Goal: Transaction & Acquisition: Purchase product/service

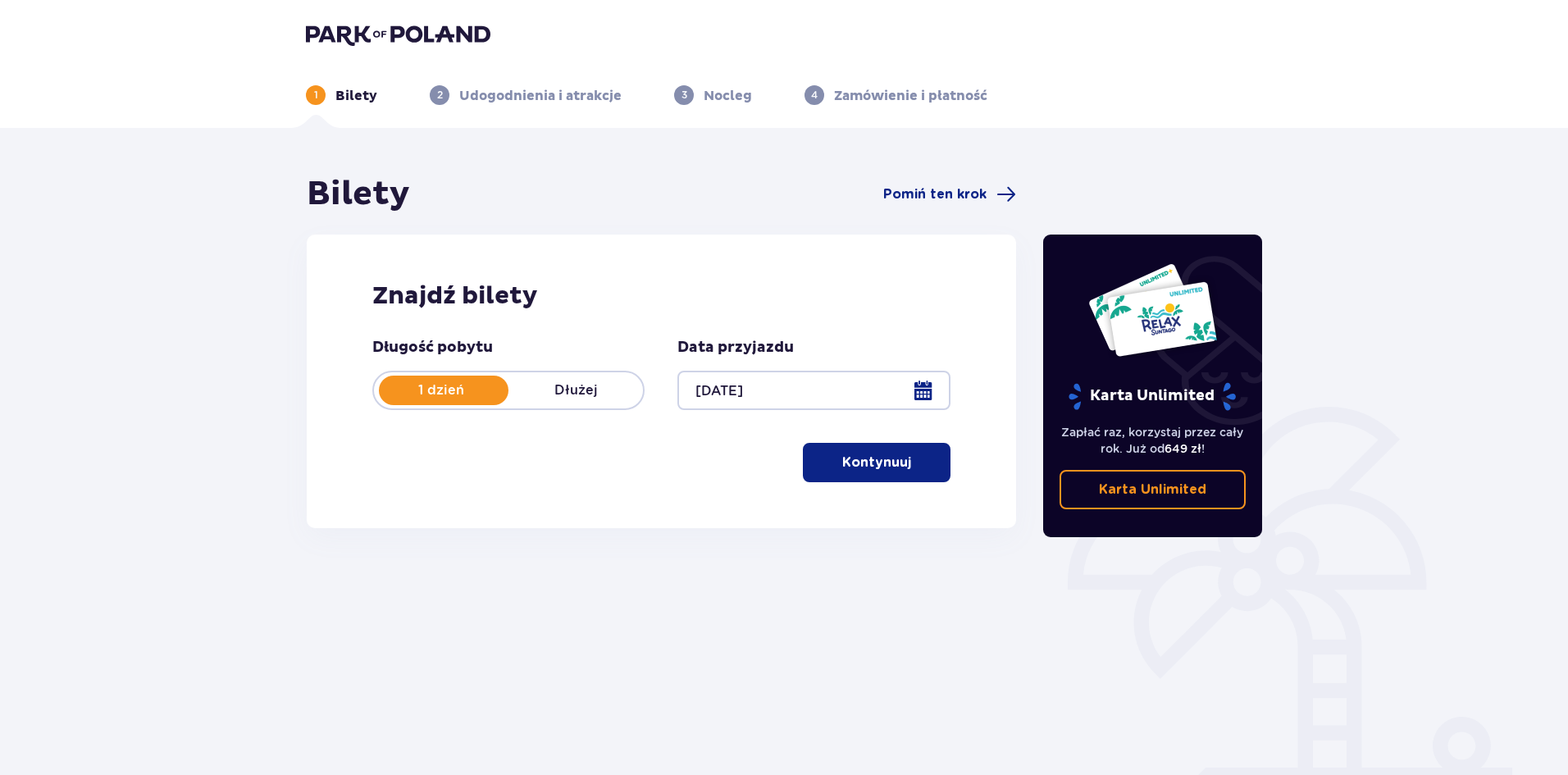
scroll to position [60, 0]
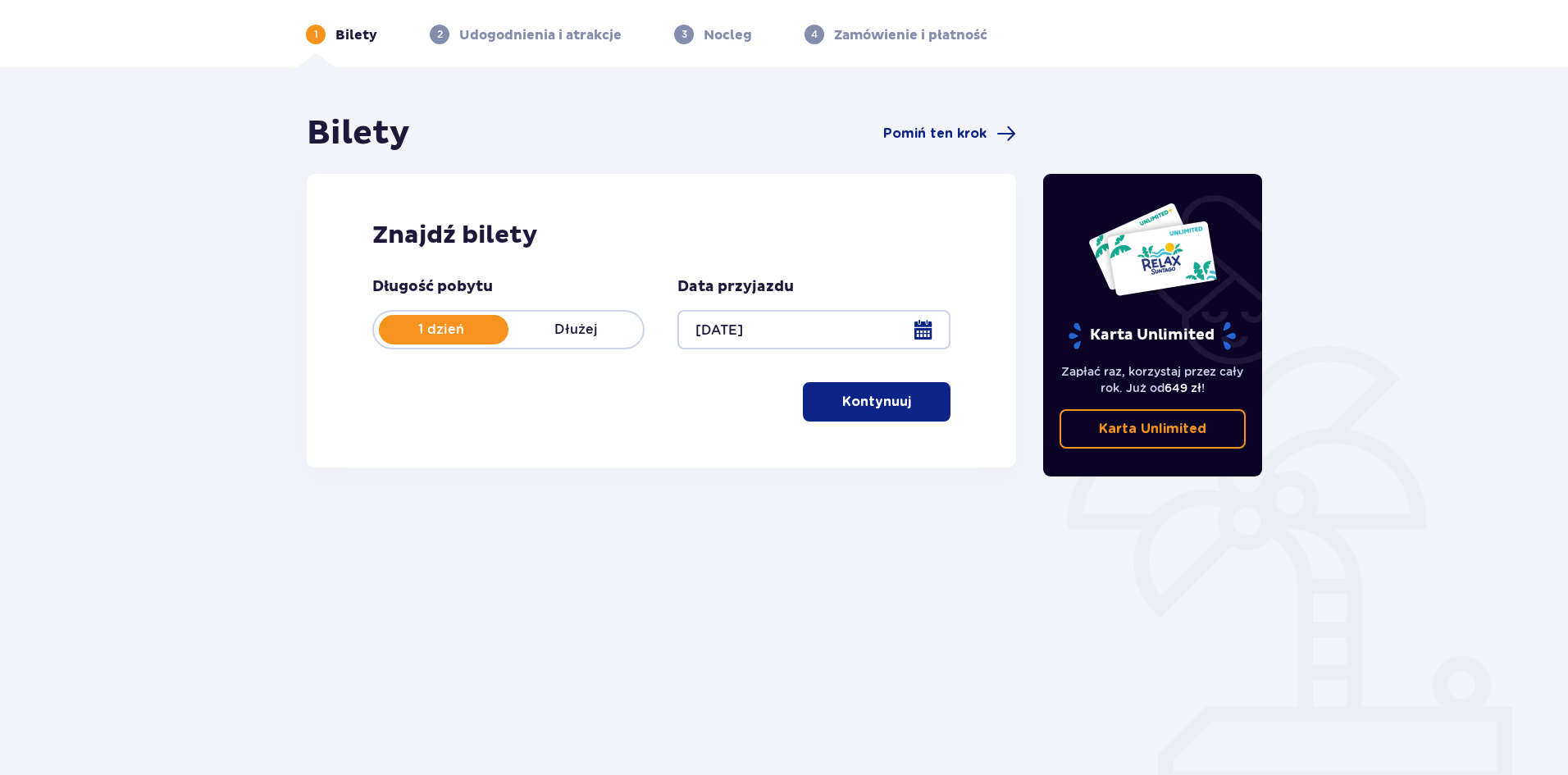
click at [859, 400] on p "Kontynuuj" at bounding box center [877, 401] width 69 height 18
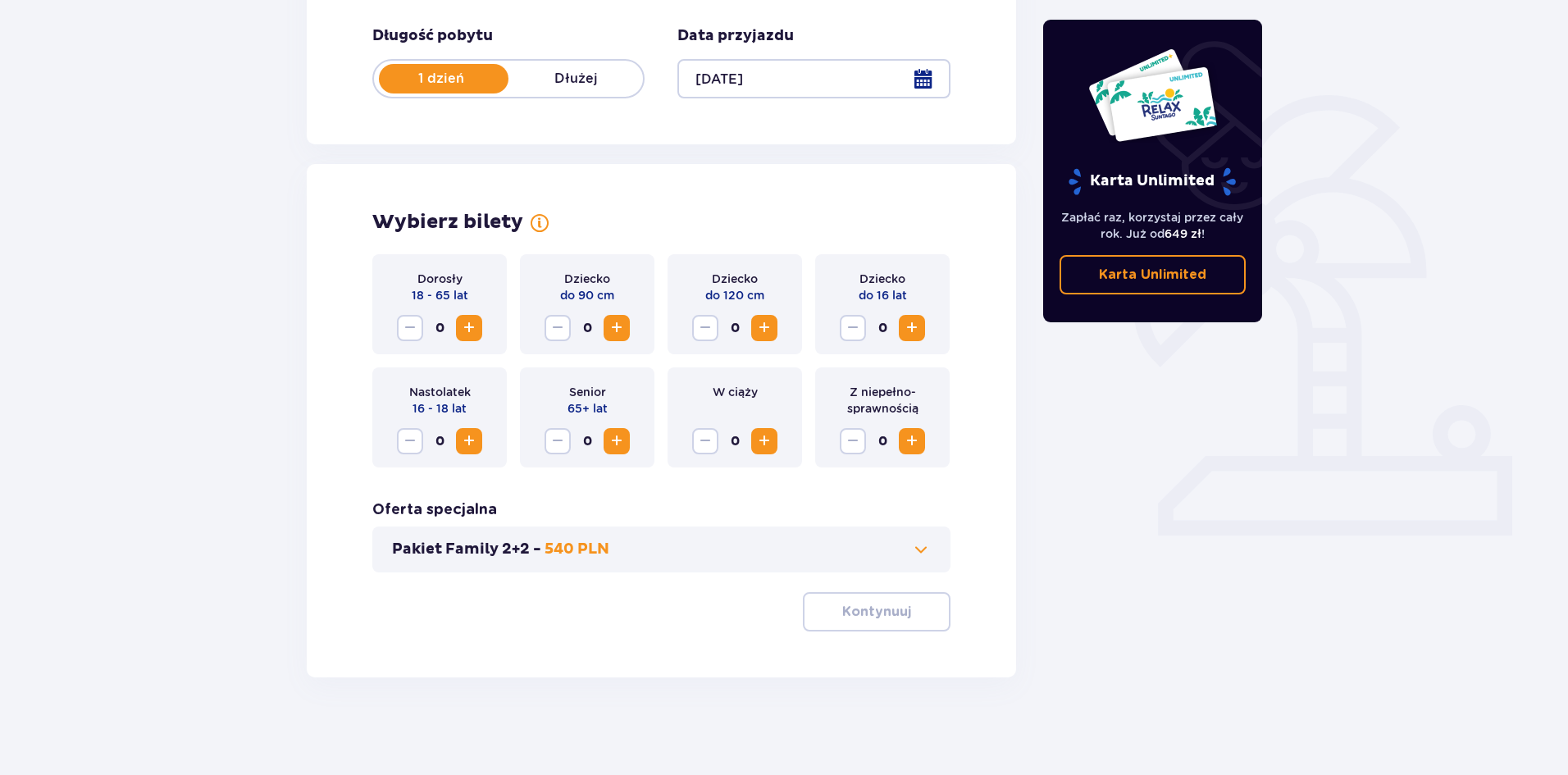
scroll to position [313, 0]
click at [469, 332] on span "Zwiększ" at bounding box center [468, 327] width 20 height 20
click at [846, 609] on p "Kontynuuj" at bounding box center [877, 611] width 69 height 18
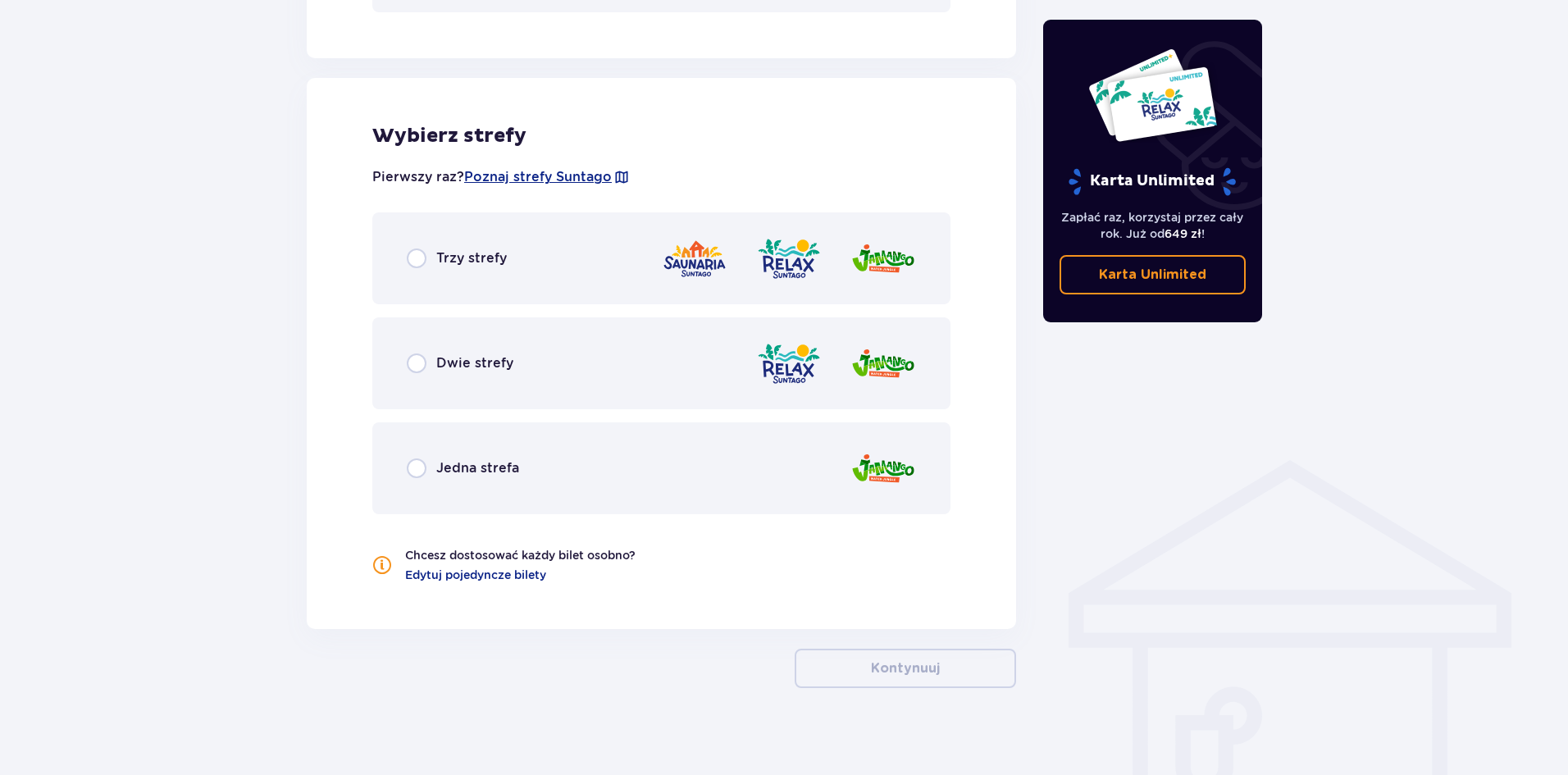
scroll to position [884, 0]
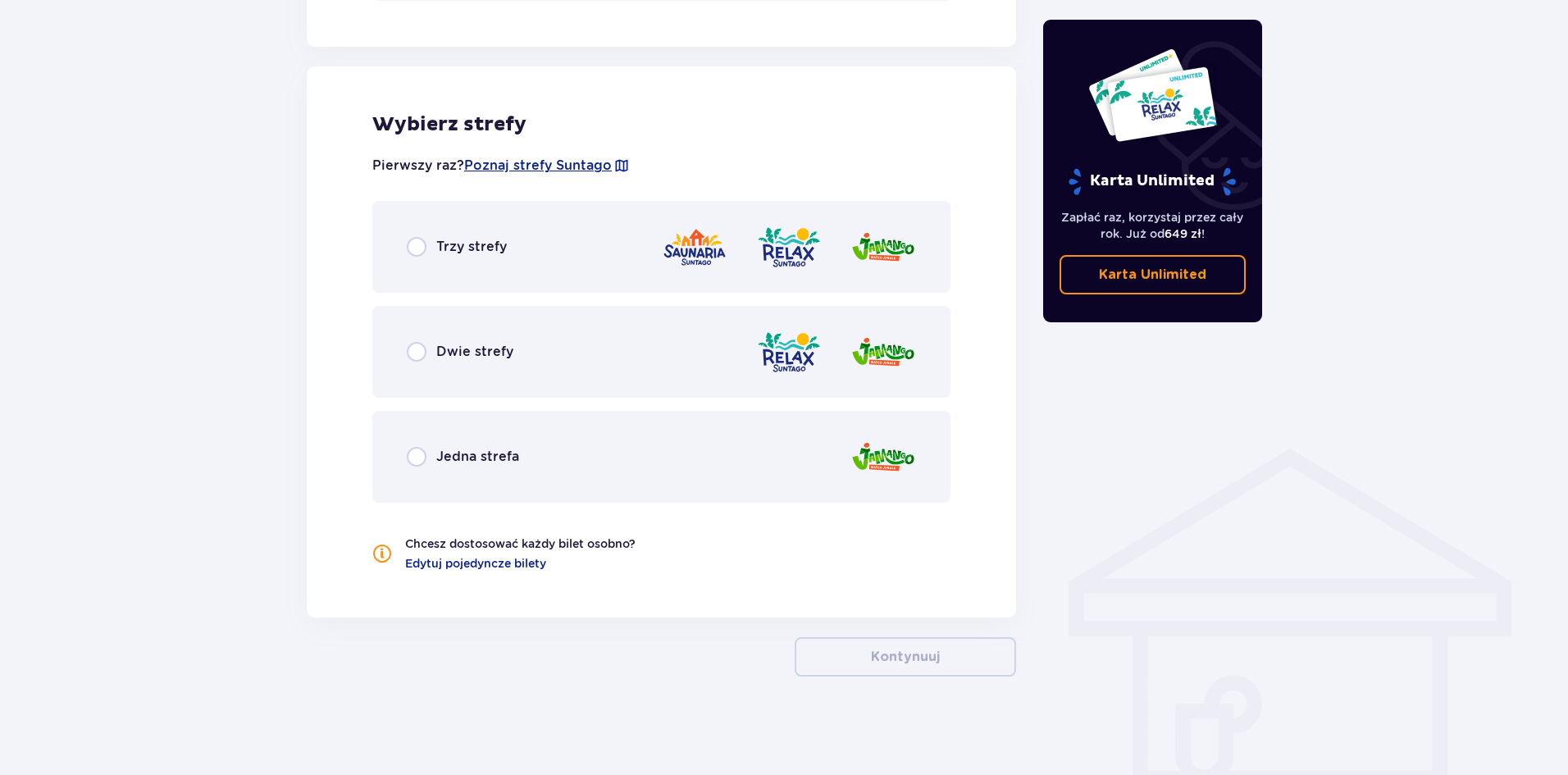
click at [538, 363] on div "Dwie strefy" at bounding box center [660, 351] width 578 height 92
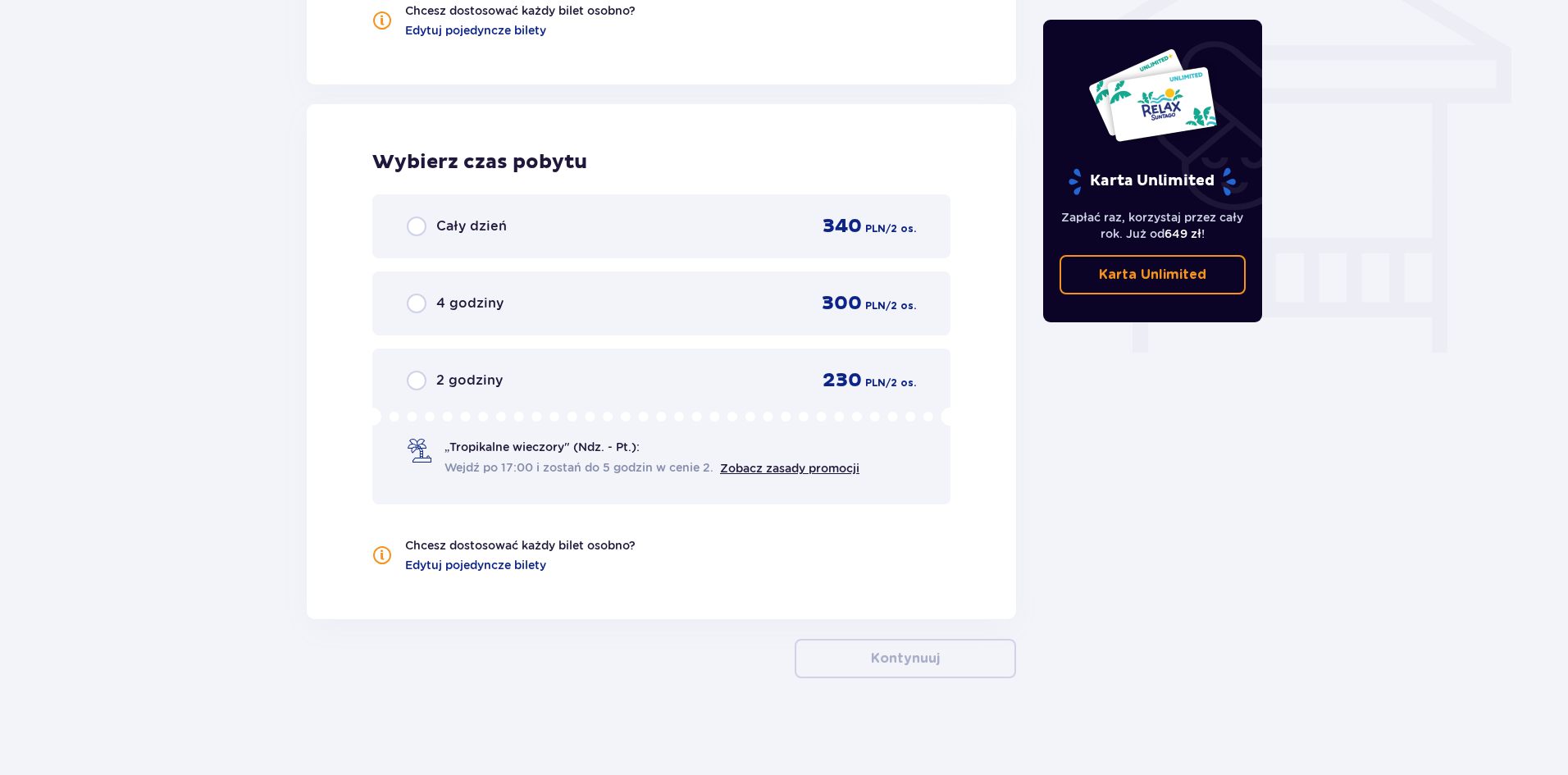
scroll to position [1418, 0]
click at [603, 264] on div "Cały dzień 340 PLN / 2 os. 4 godziny 300 PLN / 2 os. 2 godziny 230 PLN / 2 os. …" at bounding box center [660, 348] width 578 height 310
click at [599, 251] on div "Cały dzień 340 PLN / 2 os." at bounding box center [660, 225] width 578 height 64
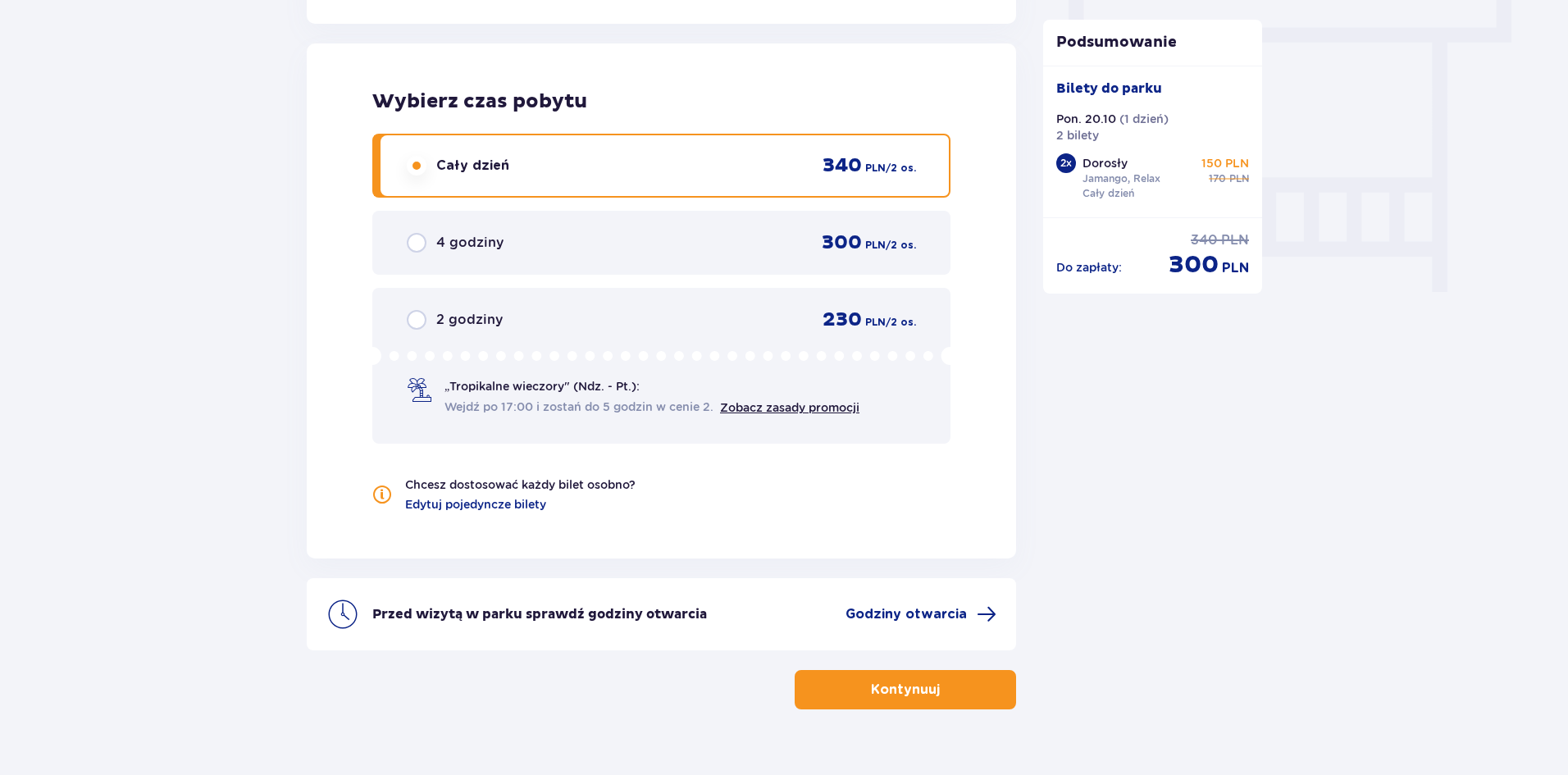
scroll to position [1478, 0]
click at [949, 614] on span "Godziny otwarcia" at bounding box center [906, 613] width 121 height 18
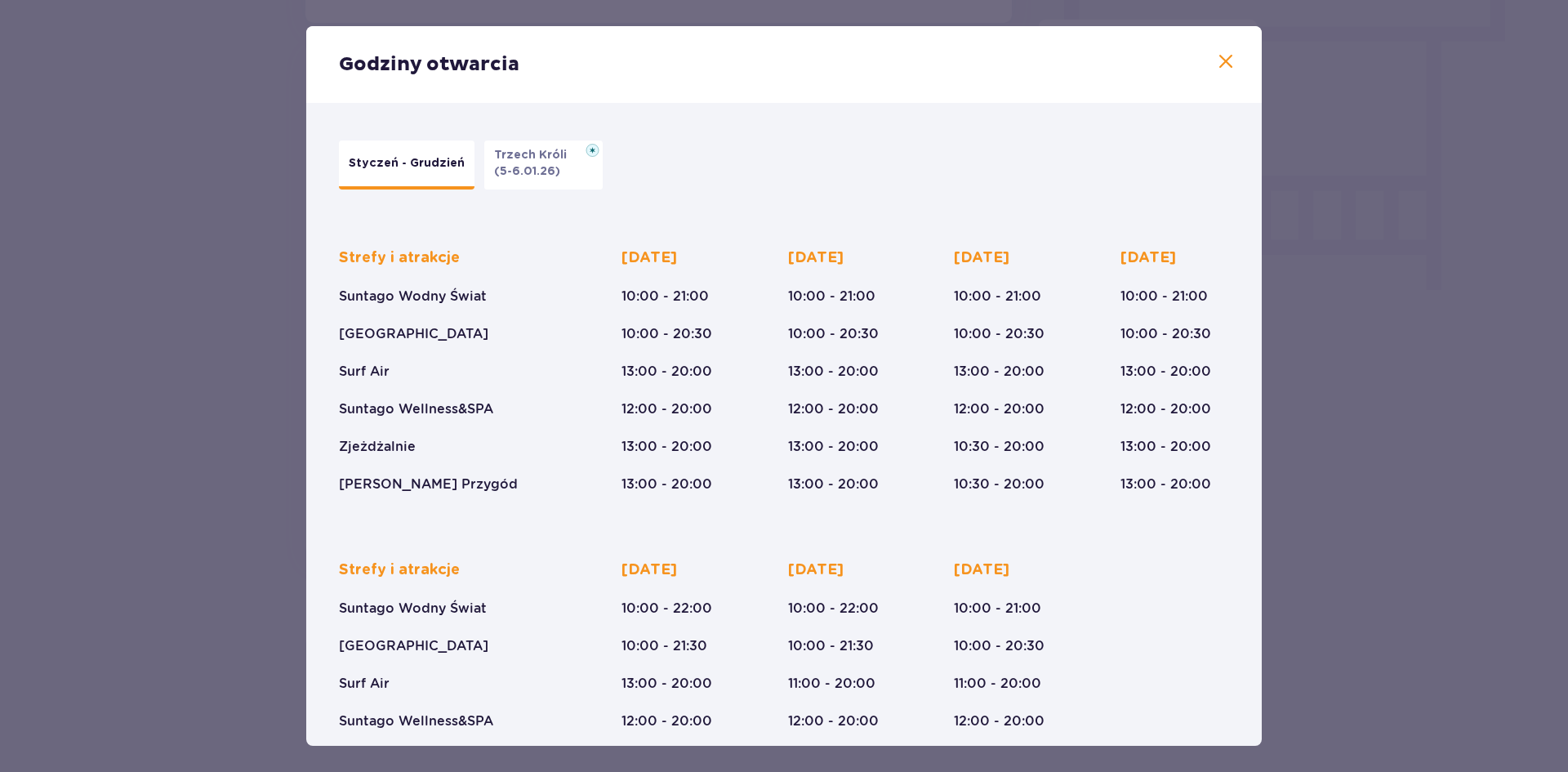
click at [1226, 67] on span at bounding box center [1225, 62] width 20 height 20
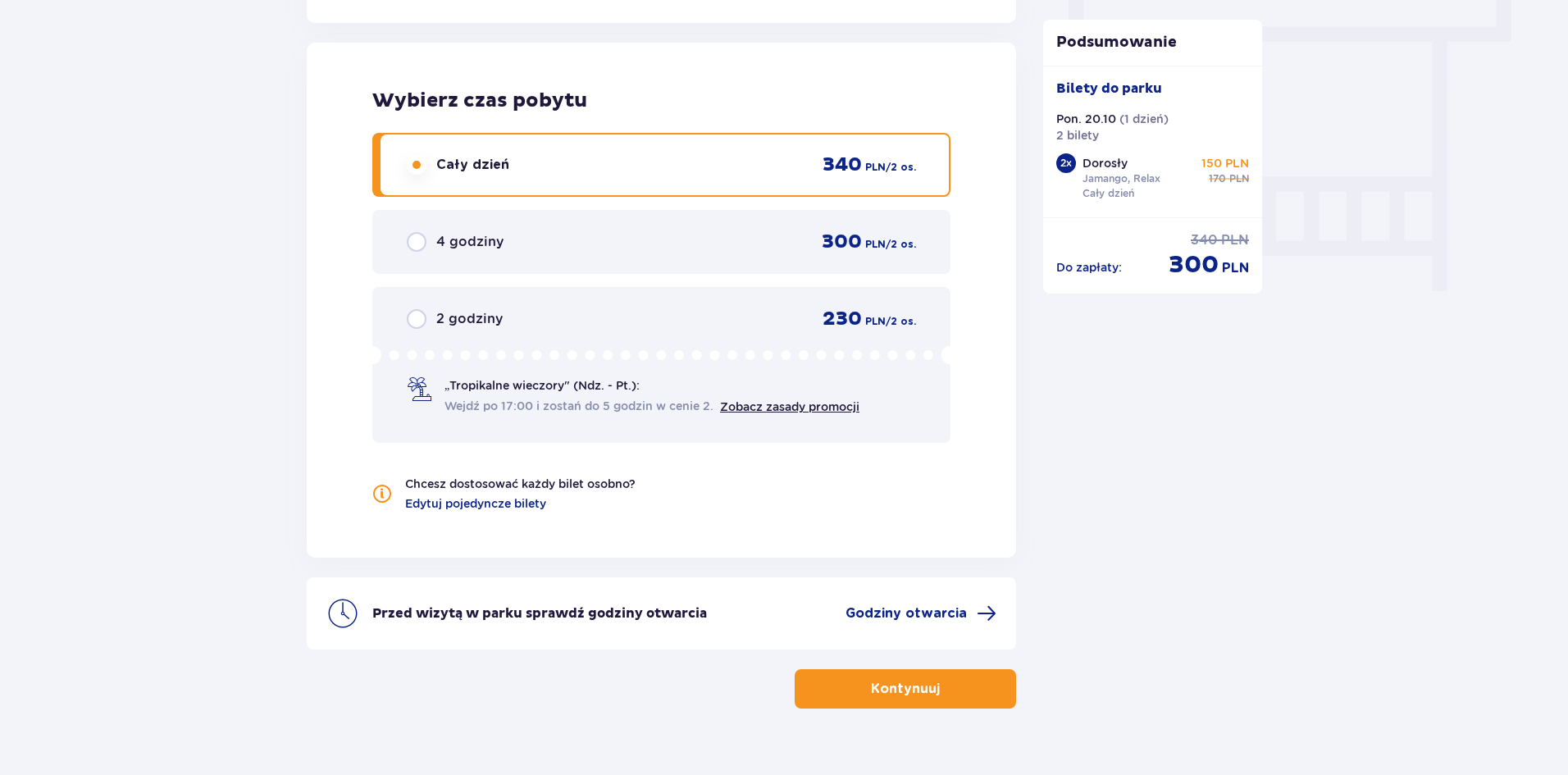
click at [855, 687] on button "Kontynuuj" at bounding box center [905, 689] width 221 height 40
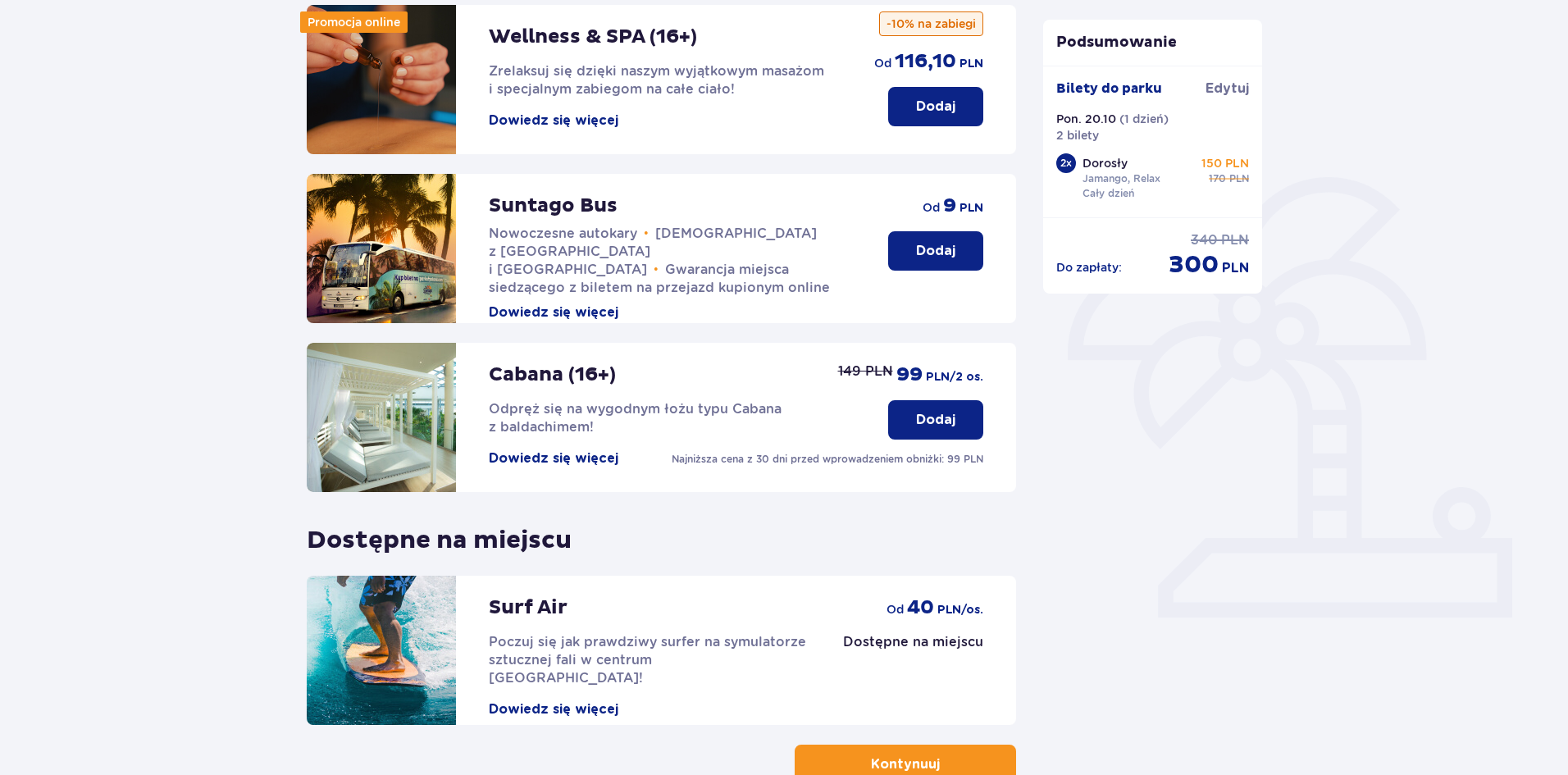
scroll to position [337, 0]
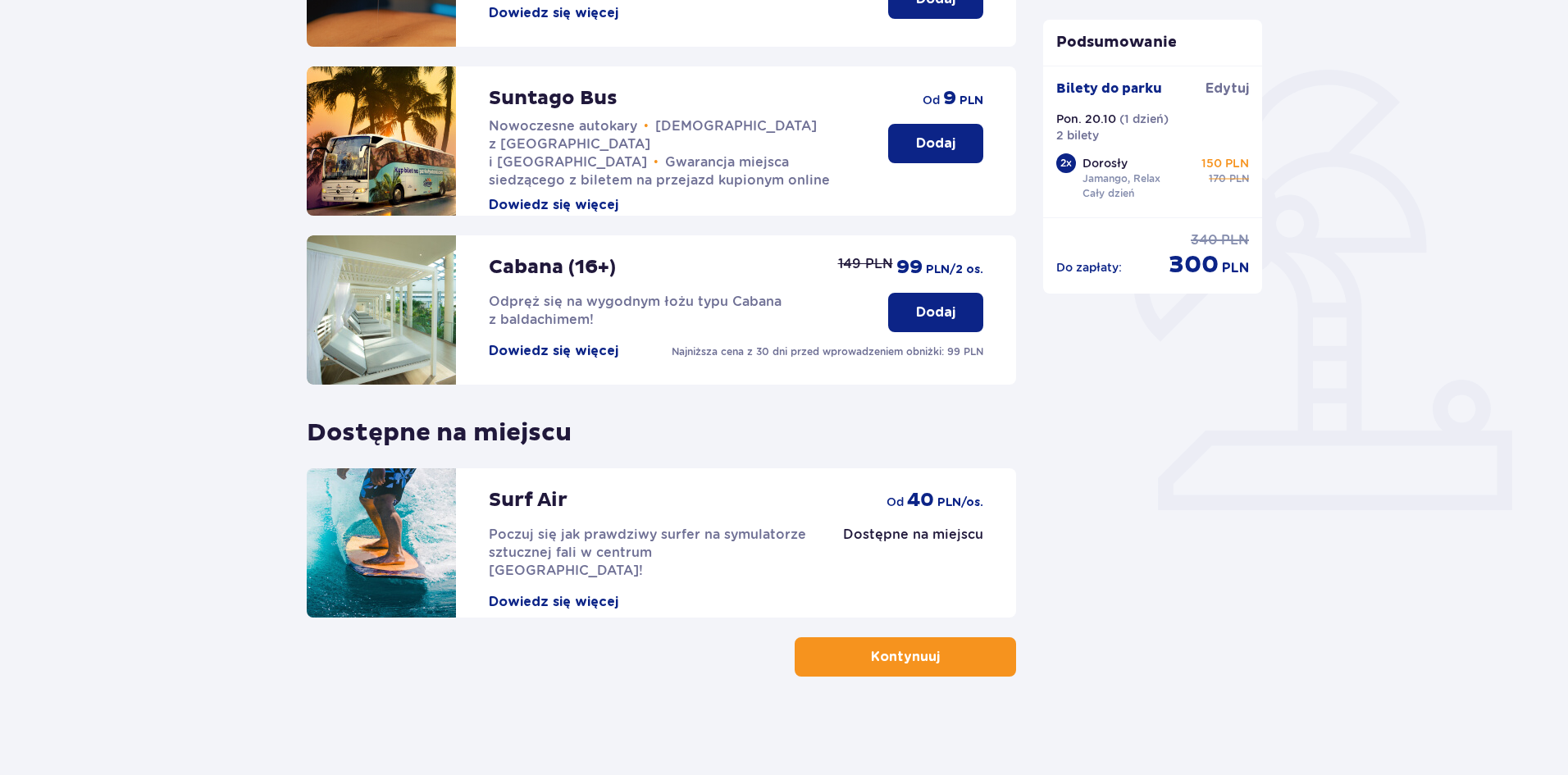
click at [835, 652] on button "Kontynuuj" at bounding box center [905, 657] width 221 height 40
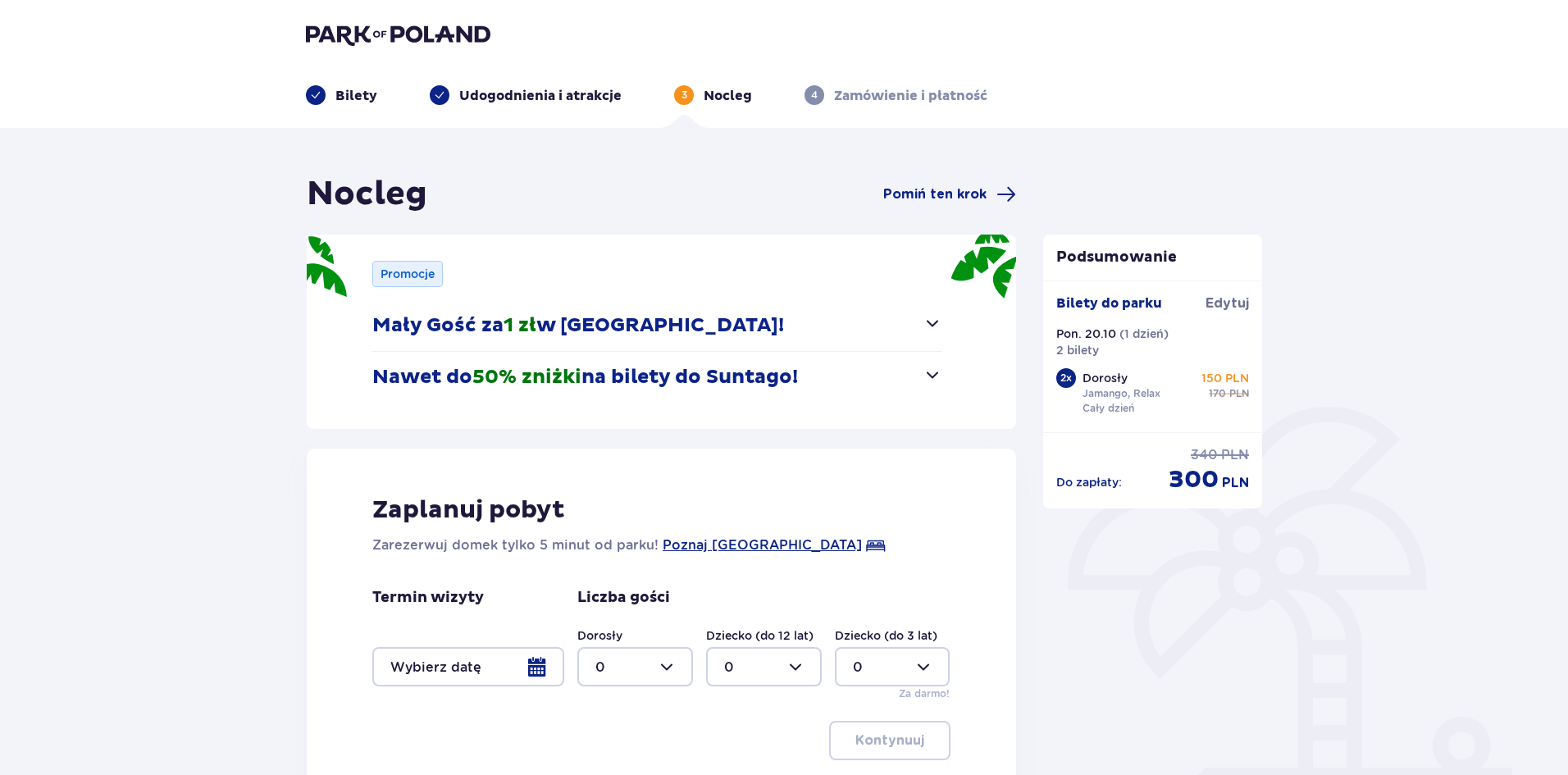
scroll to position [189, 0]
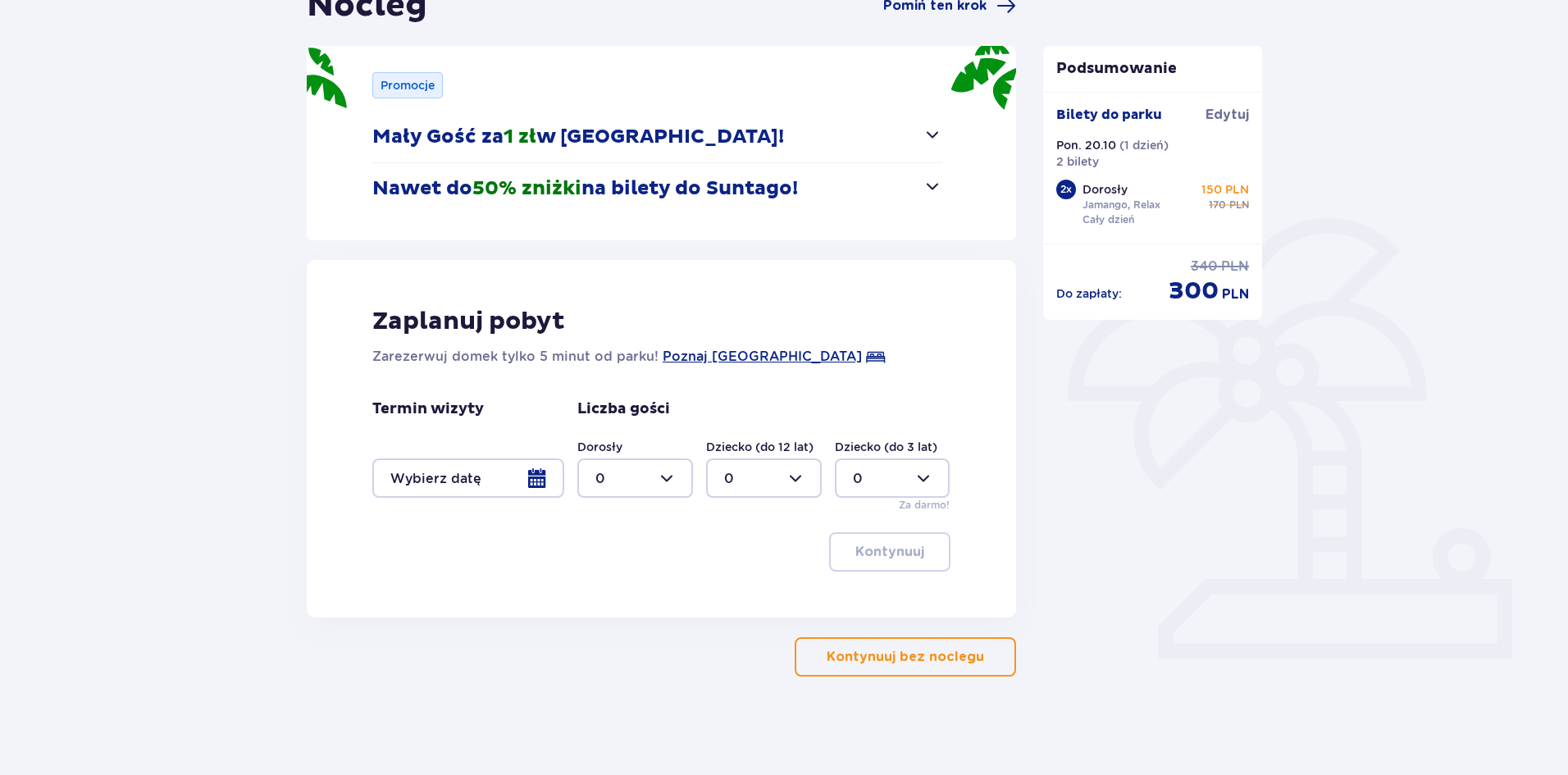
click at [880, 672] on button "Kontynuuj bez noclegu" at bounding box center [905, 657] width 221 height 40
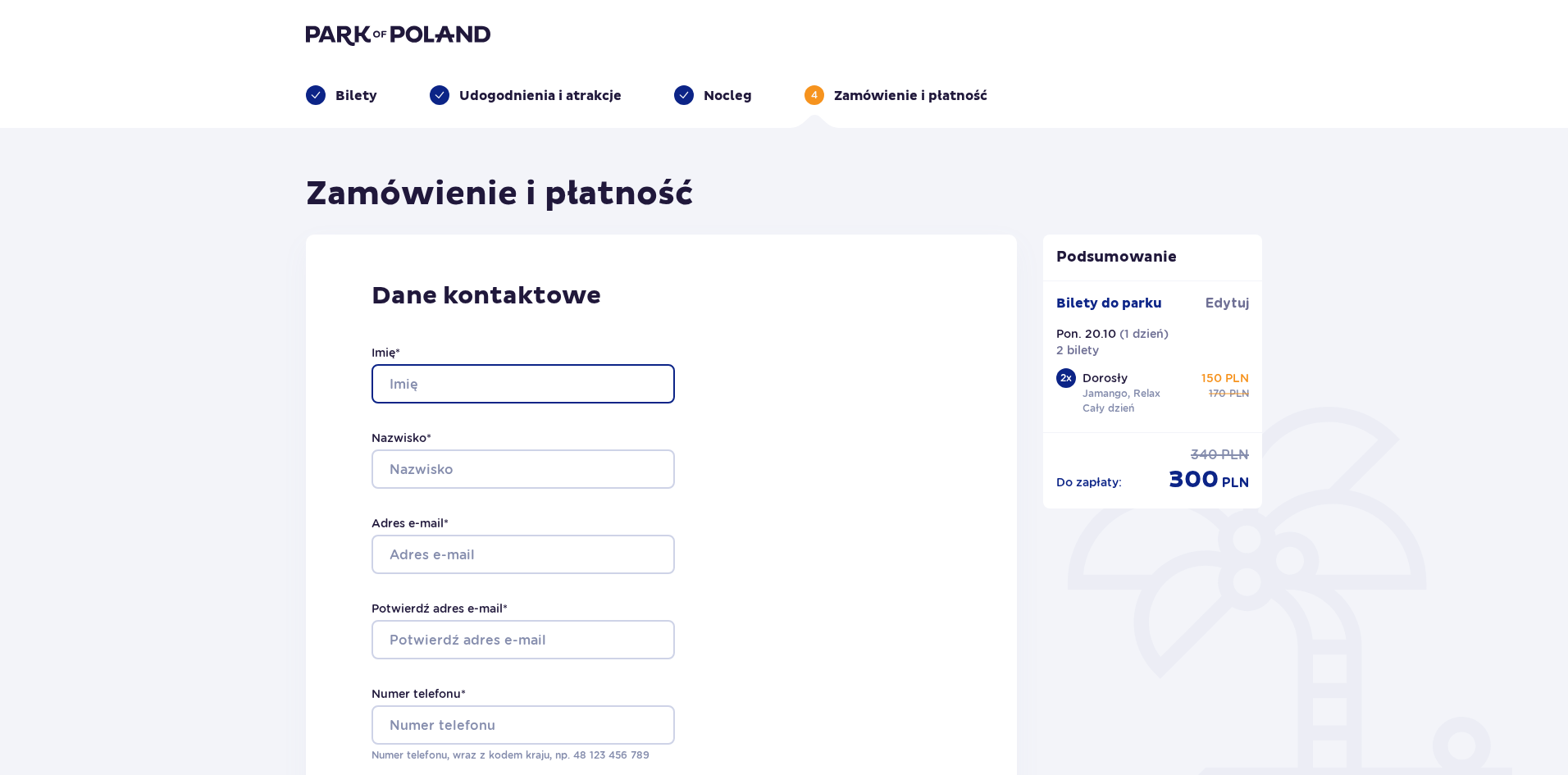
click at [505, 377] on input "Imię *" at bounding box center [523, 384] width 303 height 40
type input "Michał"
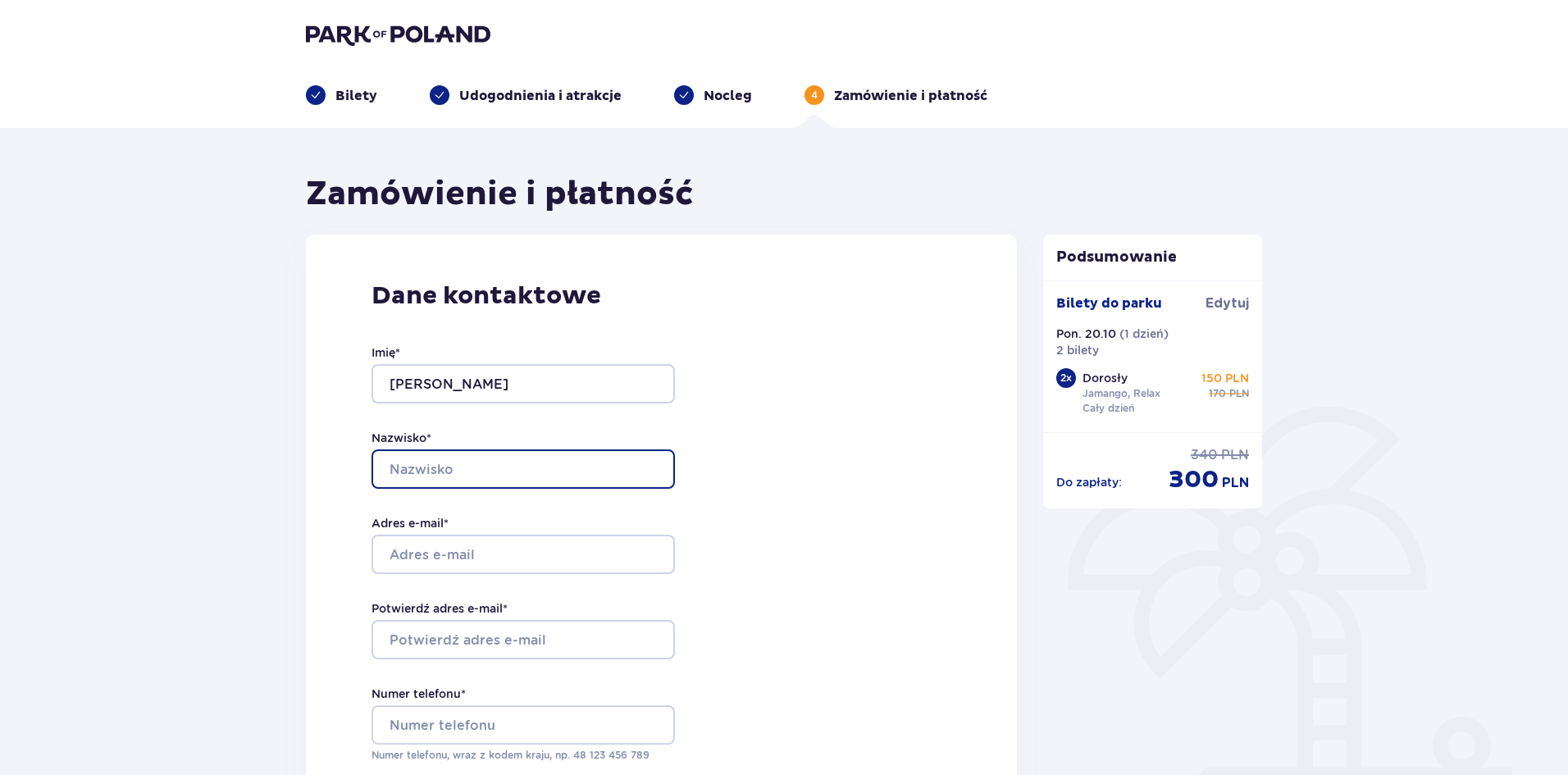
type input "Reguleński"
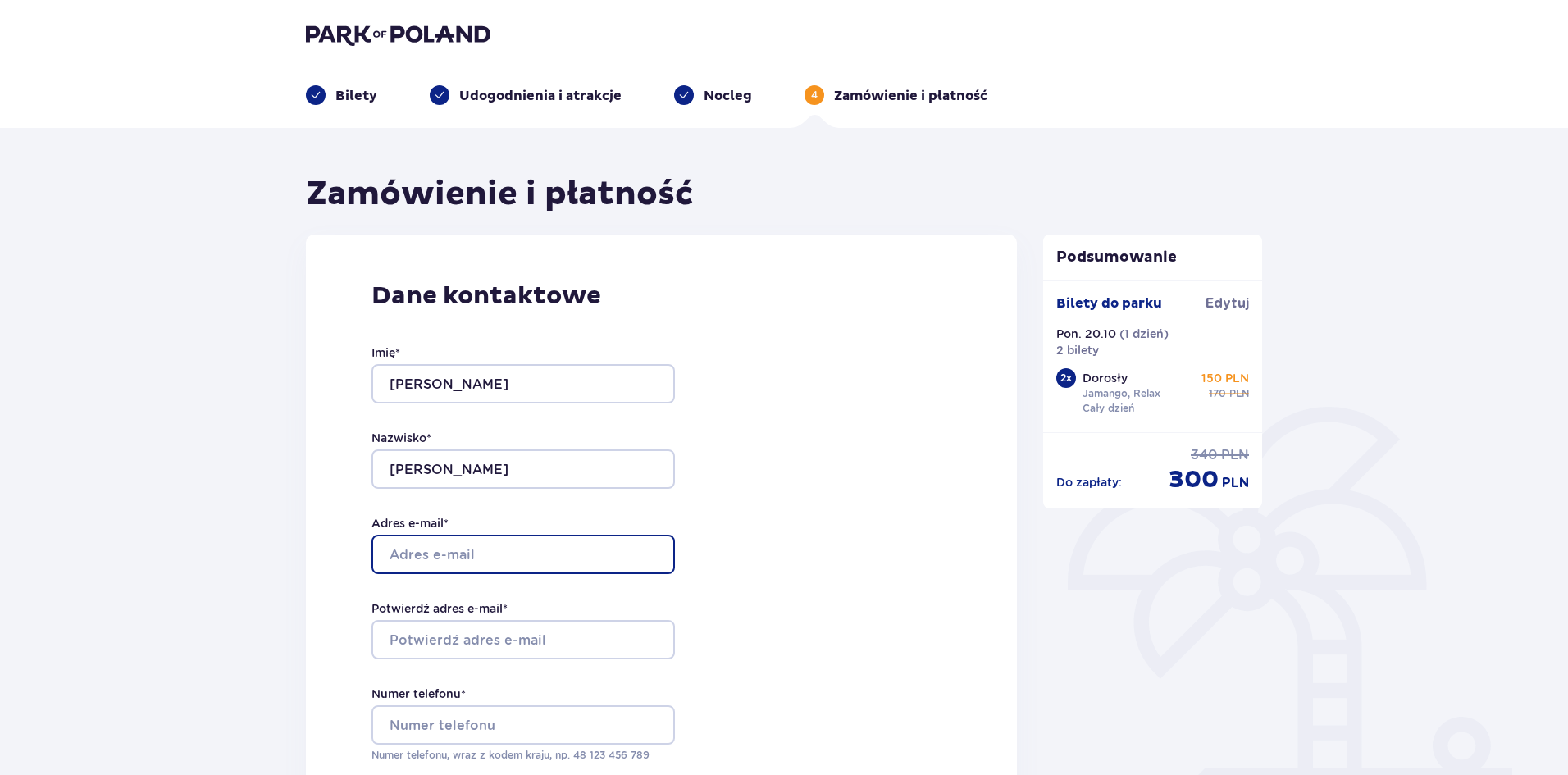
type input "[EMAIL_ADDRESS][DOMAIN_NAME]"
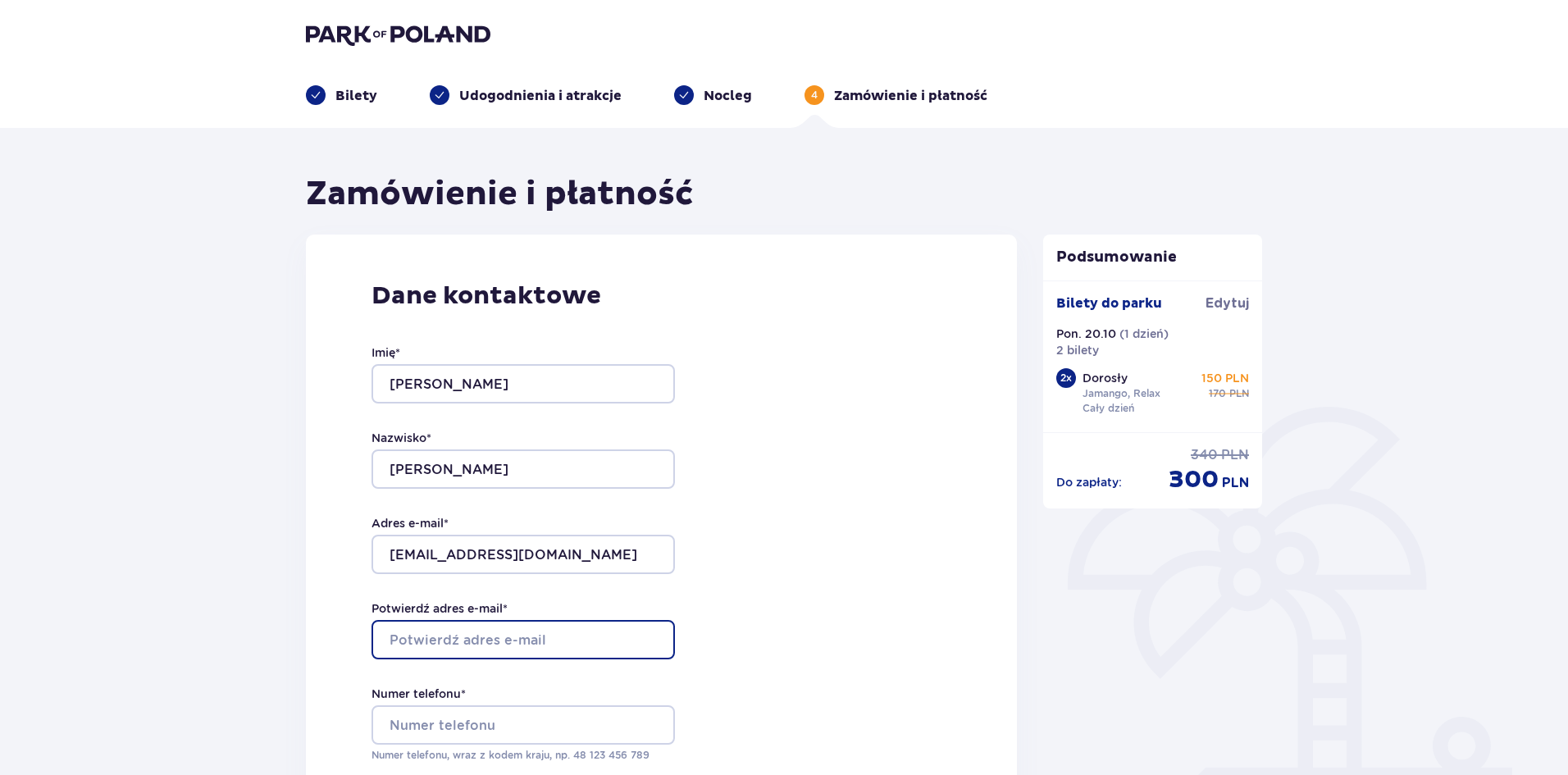
type input "[EMAIL_ADDRESS][DOMAIN_NAME]"
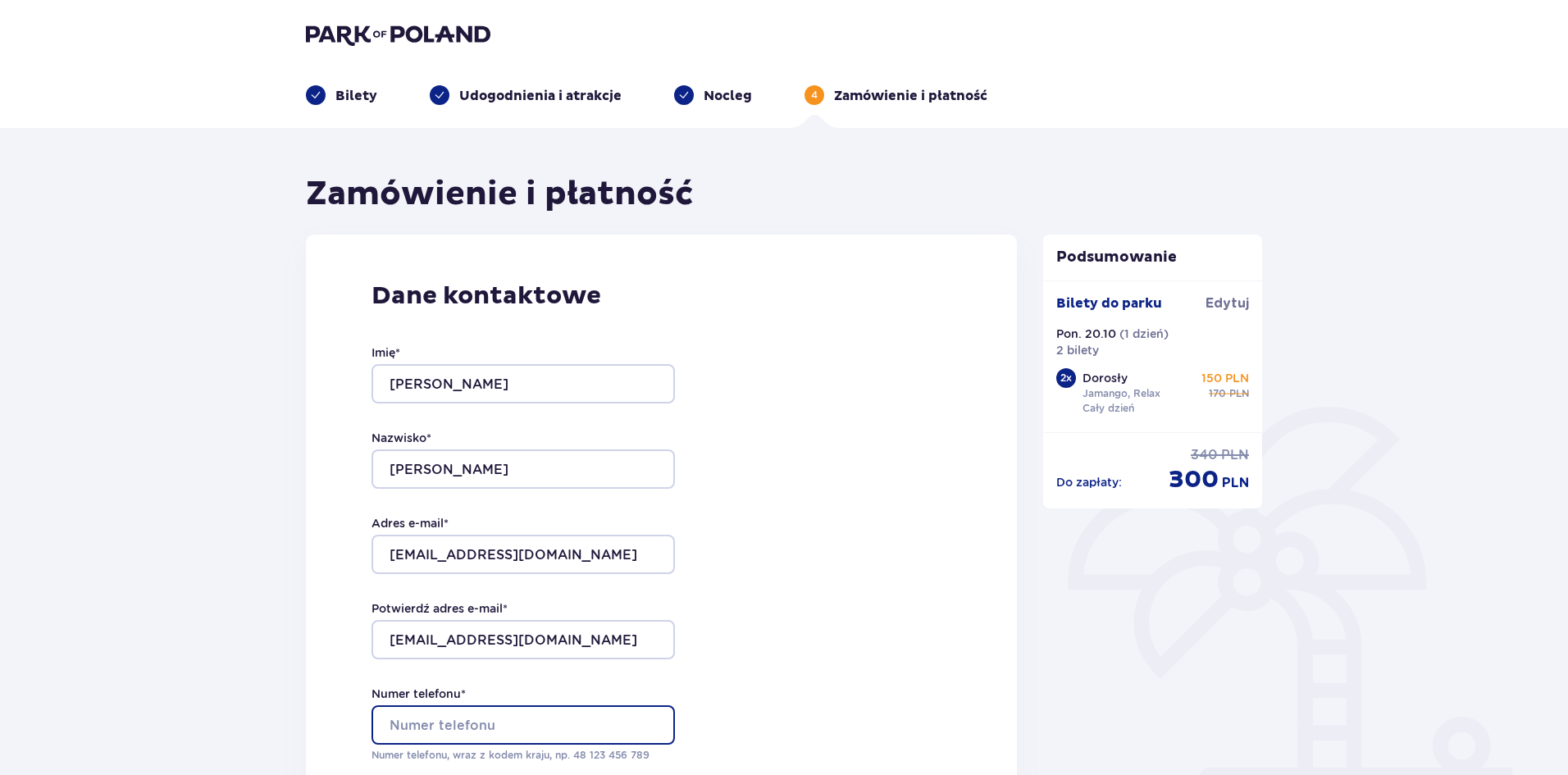
type input "791960511"
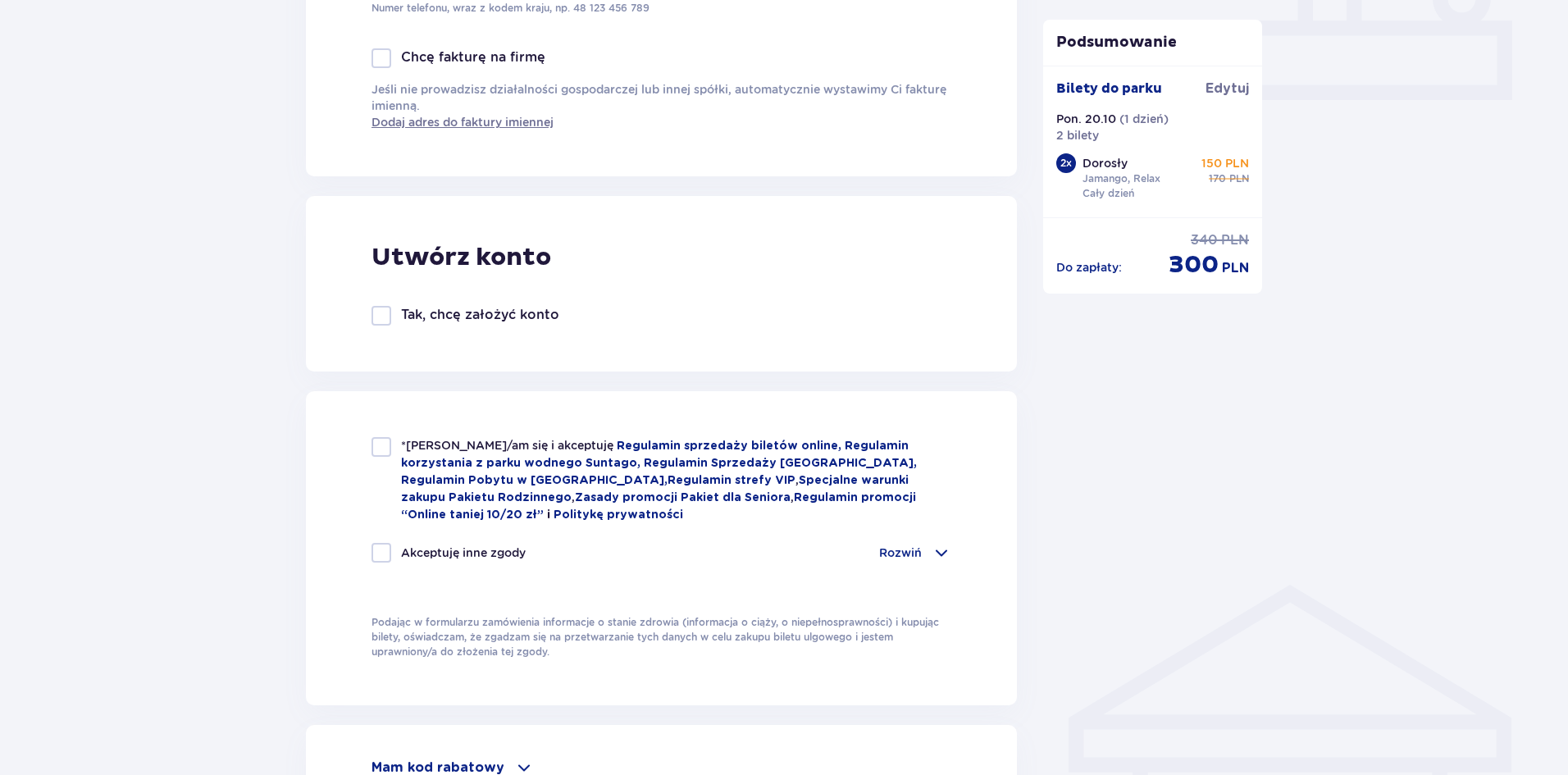
scroll to position [748, 0]
click at [453, 313] on p "Tak, chcę założyć konto" at bounding box center [480, 313] width 158 height 18
checkbox input "true"
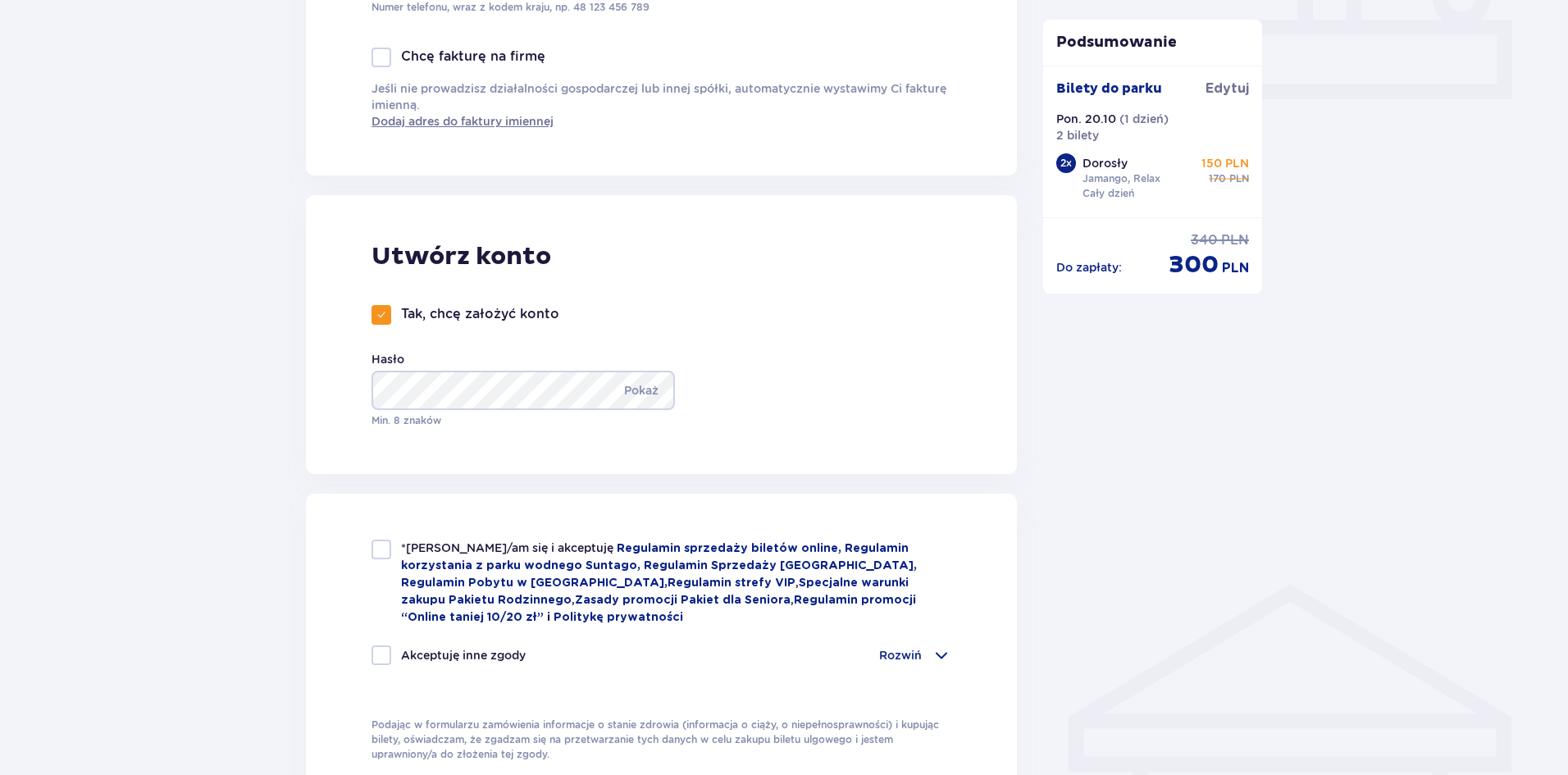
click at [392, 555] on div "*Zapoznałem/am się i akceptuję Regulamin sprzedaży biletów online, Regulamin ko…" at bounding box center [660, 583] width 579 height 86
checkbox input "true"
click at [389, 654] on div at bounding box center [381, 655] width 20 height 20
checkbox input "true"
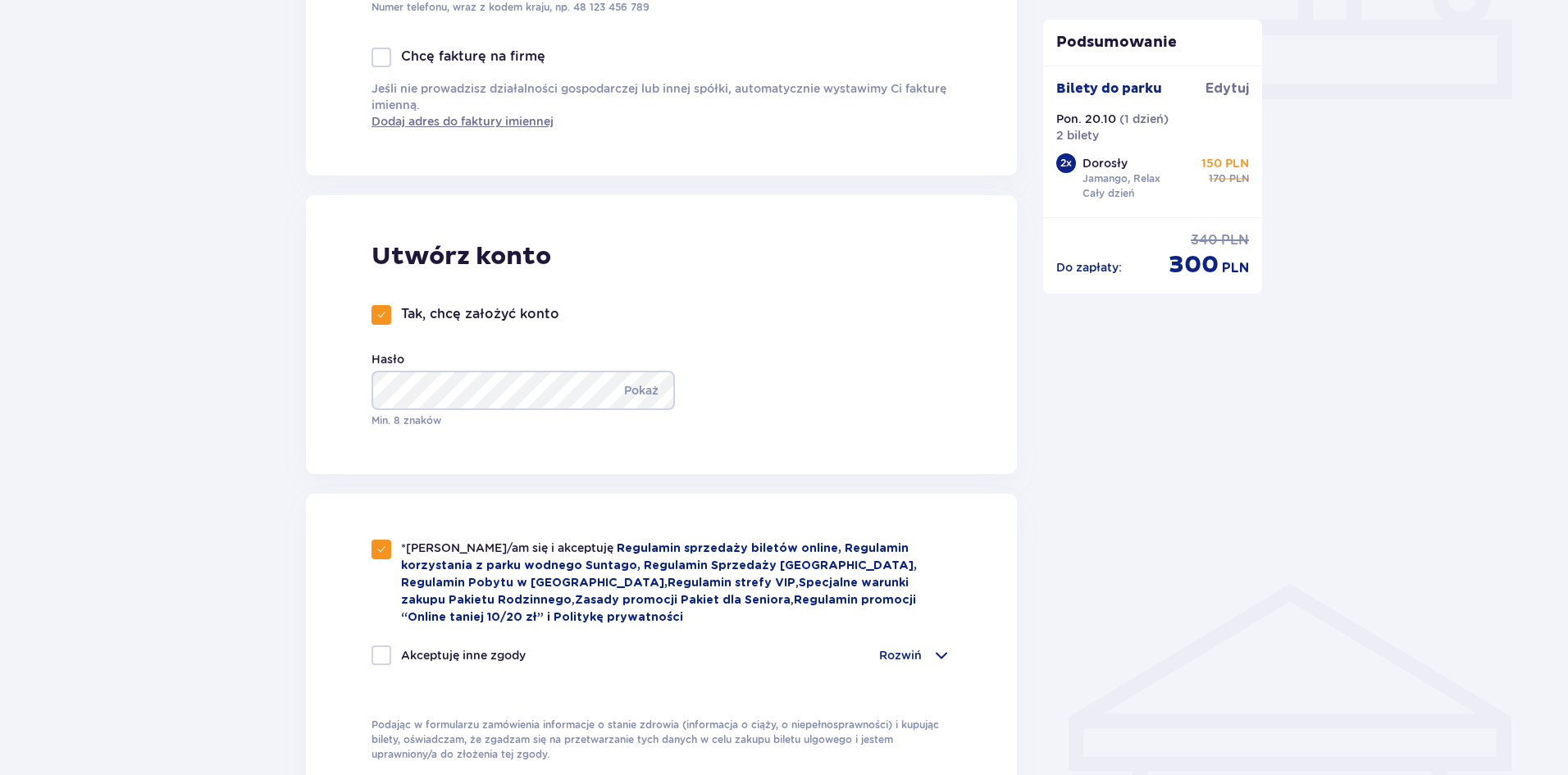
checkbox input "true"
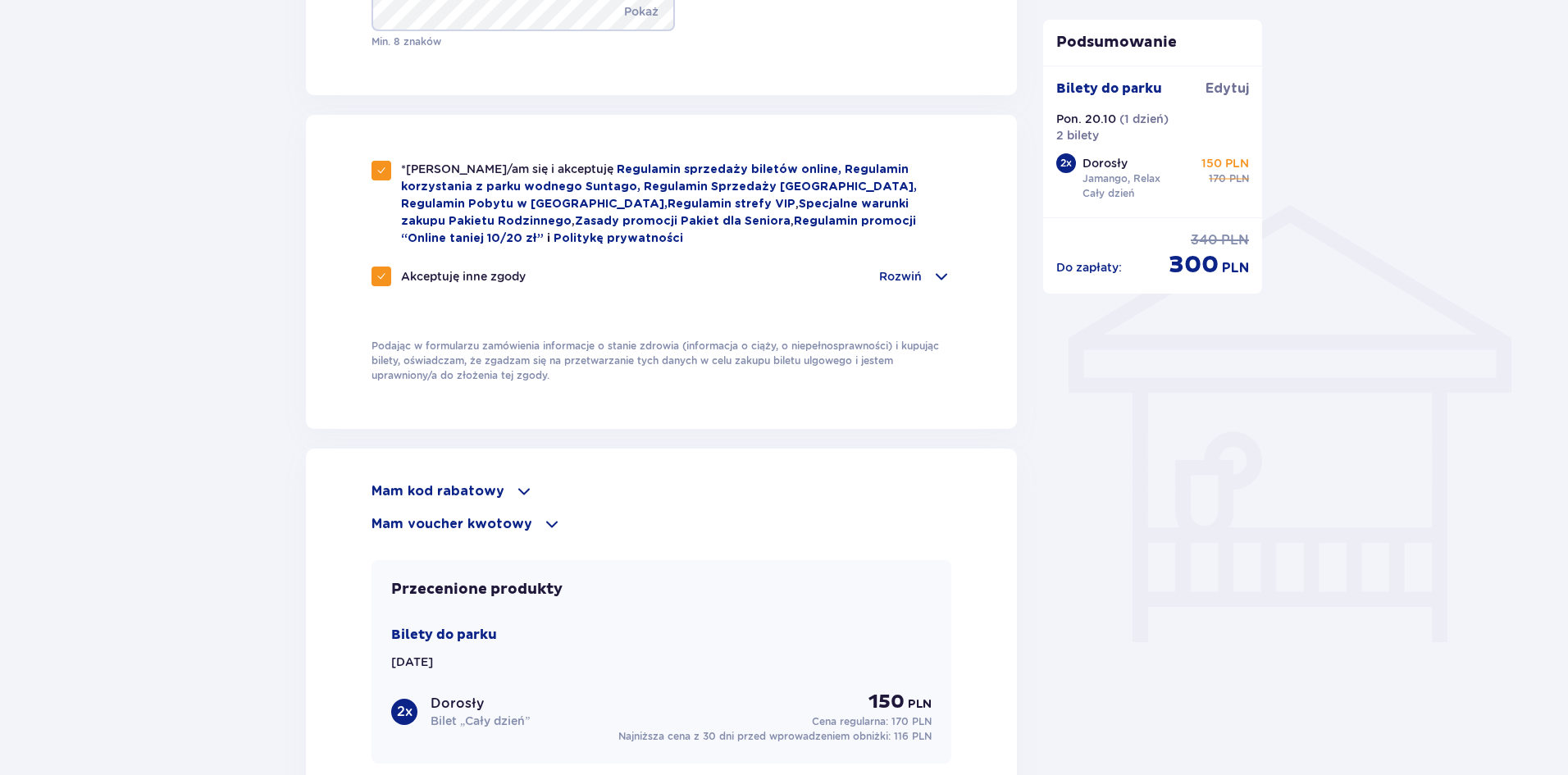
scroll to position [1128, 0]
click at [516, 493] on span at bounding box center [524, 489] width 20 height 20
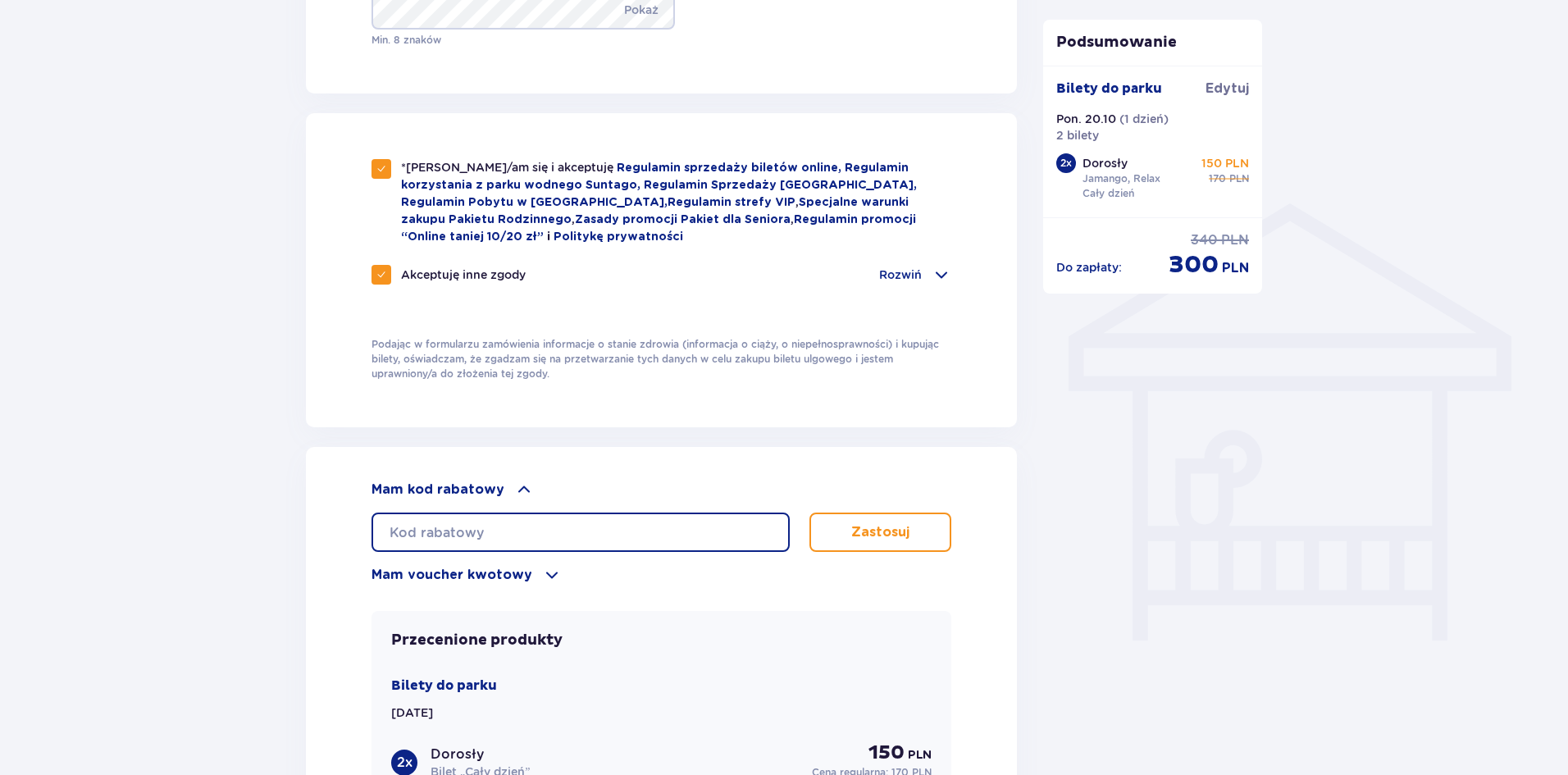
click at [516, 525] on input "text" at bounding box center [580, 532] width 418 height 40
type input "lddx8ejaw09fa1"
click at [861, 524] on p "Zastosuj" at bounding box center [881, 532] width 59 height 18
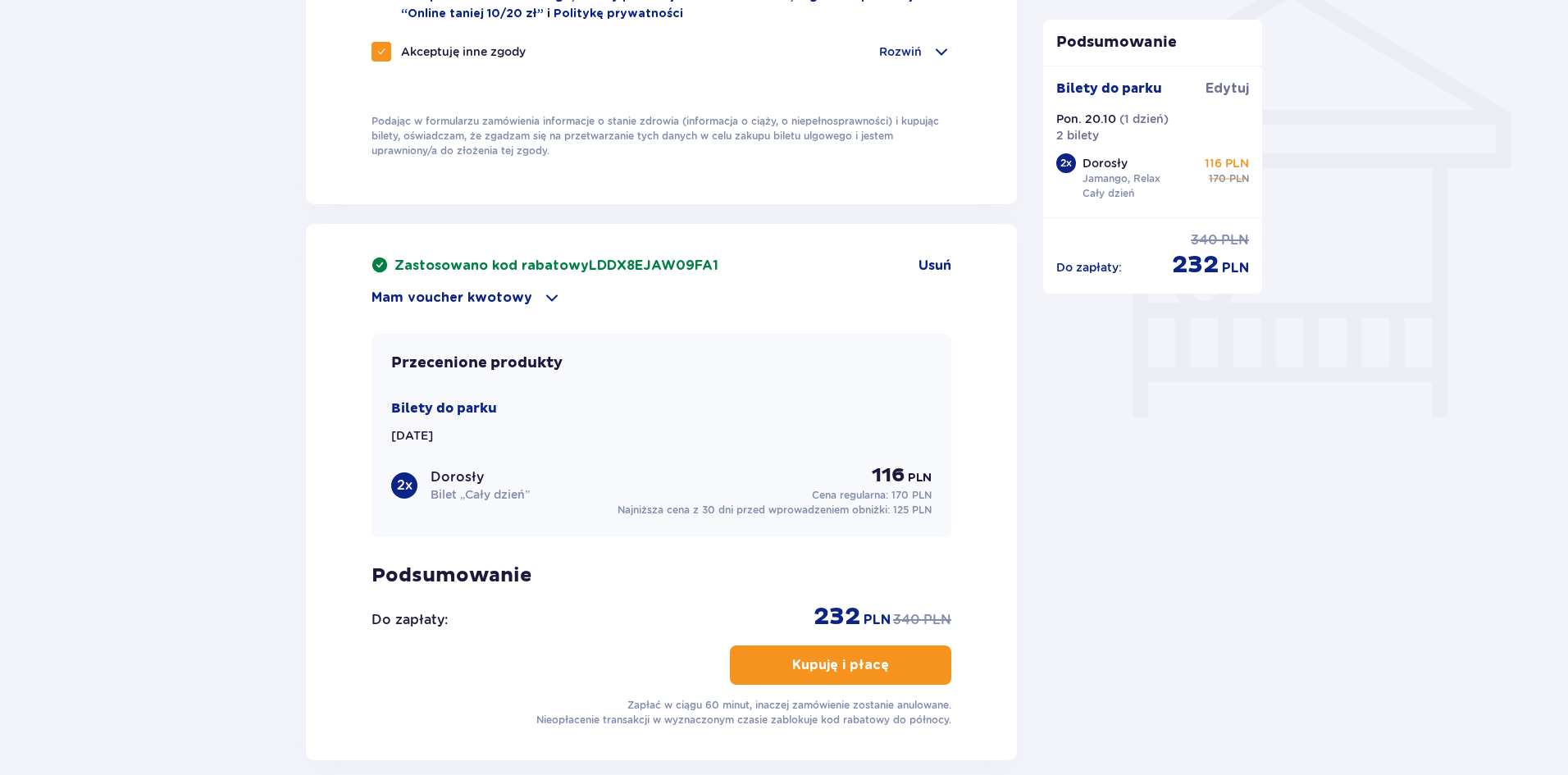
scroll to position [1350, 0]
click at [571, 297] on div "Mam voucher kwotowy" at bounding box center [660, 299] width 579 height 20
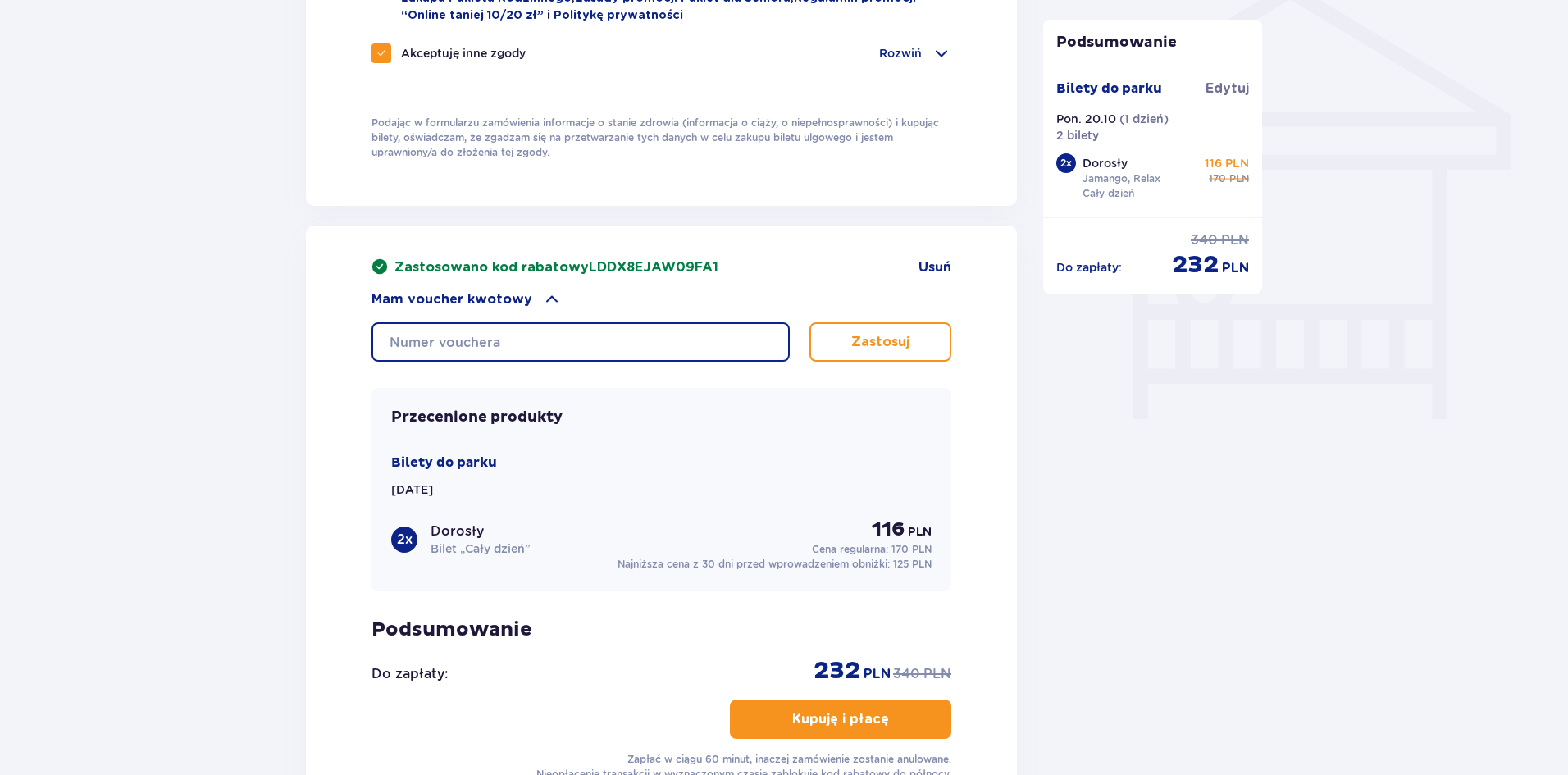
click at [552, 326] on input "text" at bounding box center [580, 342] width 418 height 40
type input "0630001097412166"
click at [703, 201] on div "*Zapoznałem/am się i akceptuję Regulamin sprzedaży biletów online, Regulamin ko…" at bounding box center [661, 48] width 711 height 314
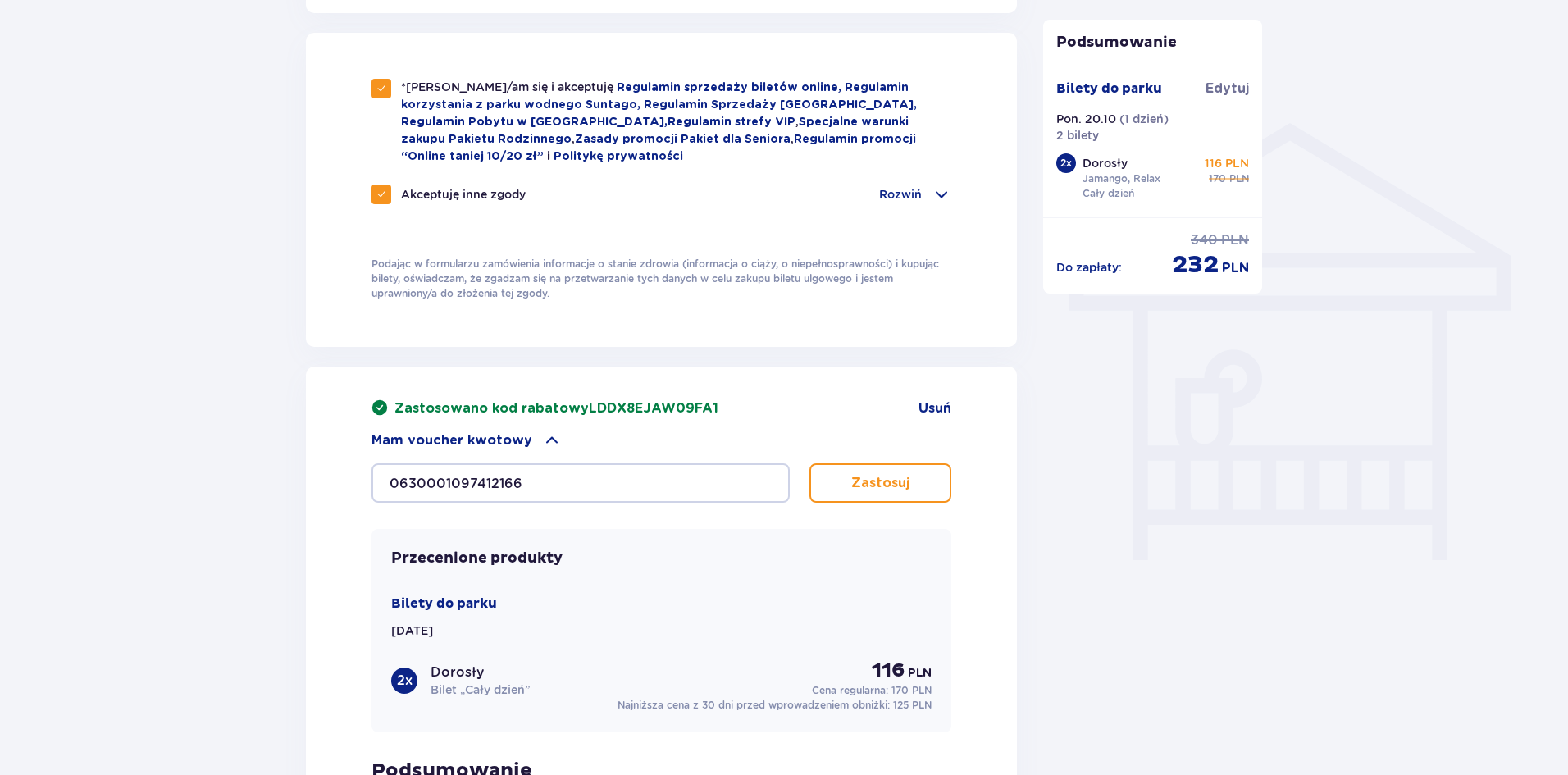
scroll to position [1210, 0]
click at [910, 475] on button "Zastosuj" at bounding box center [880, 482] width 142 height 40
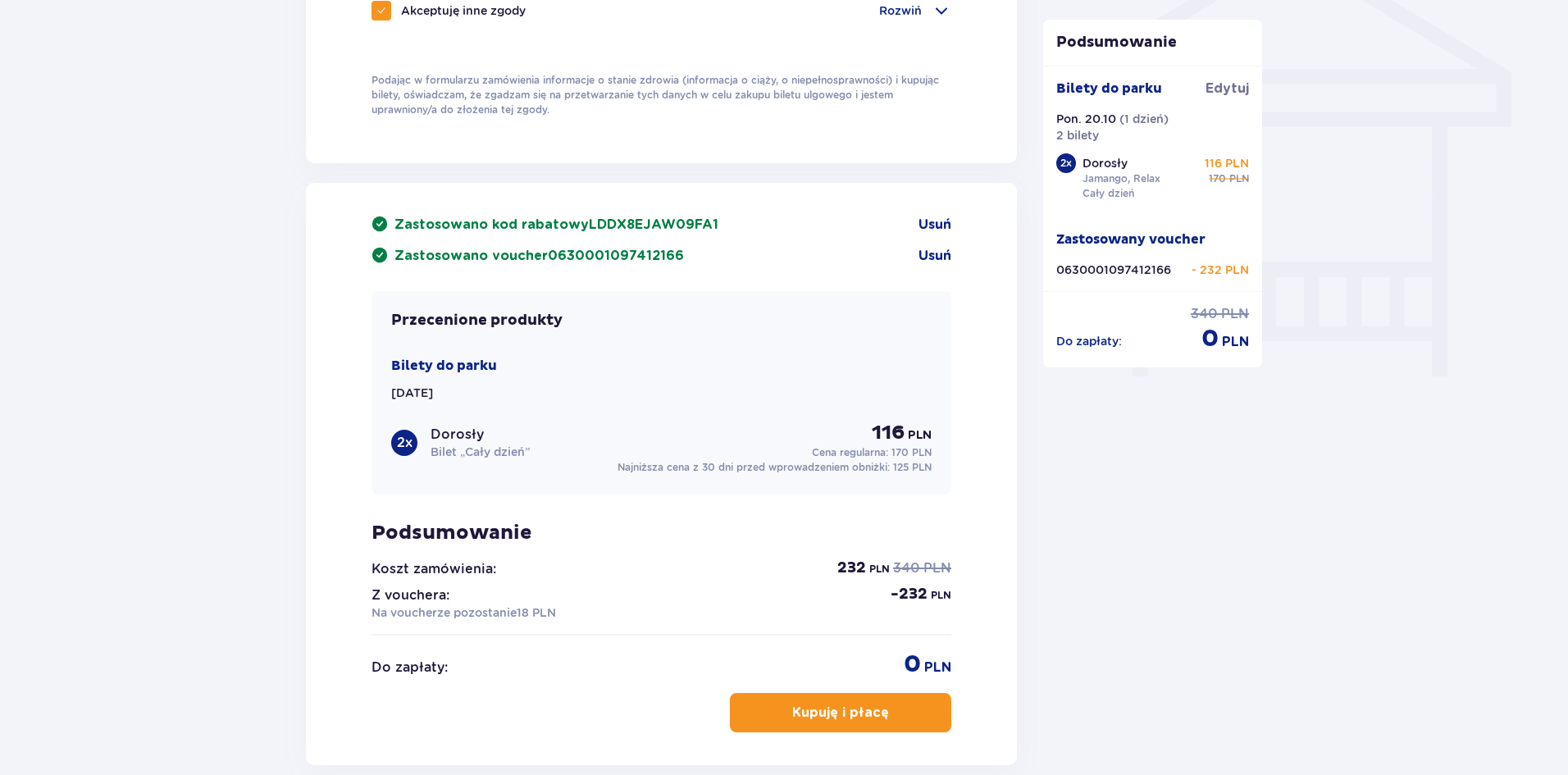
scroll to position [1559, 0]
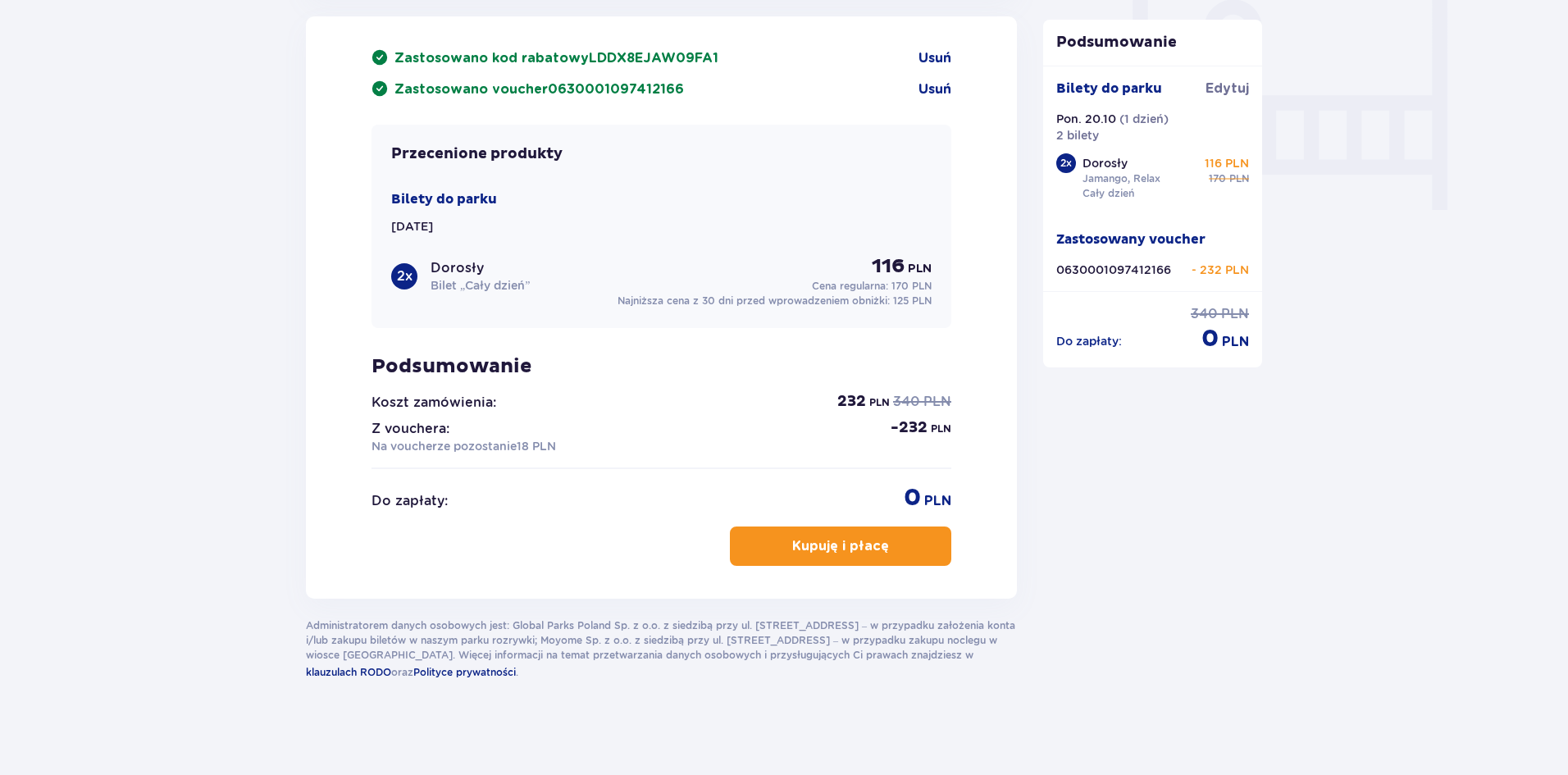
click at [838, 542] on p "Kupuję i płacę" at bounding box center [840, 546] width 96 height 18
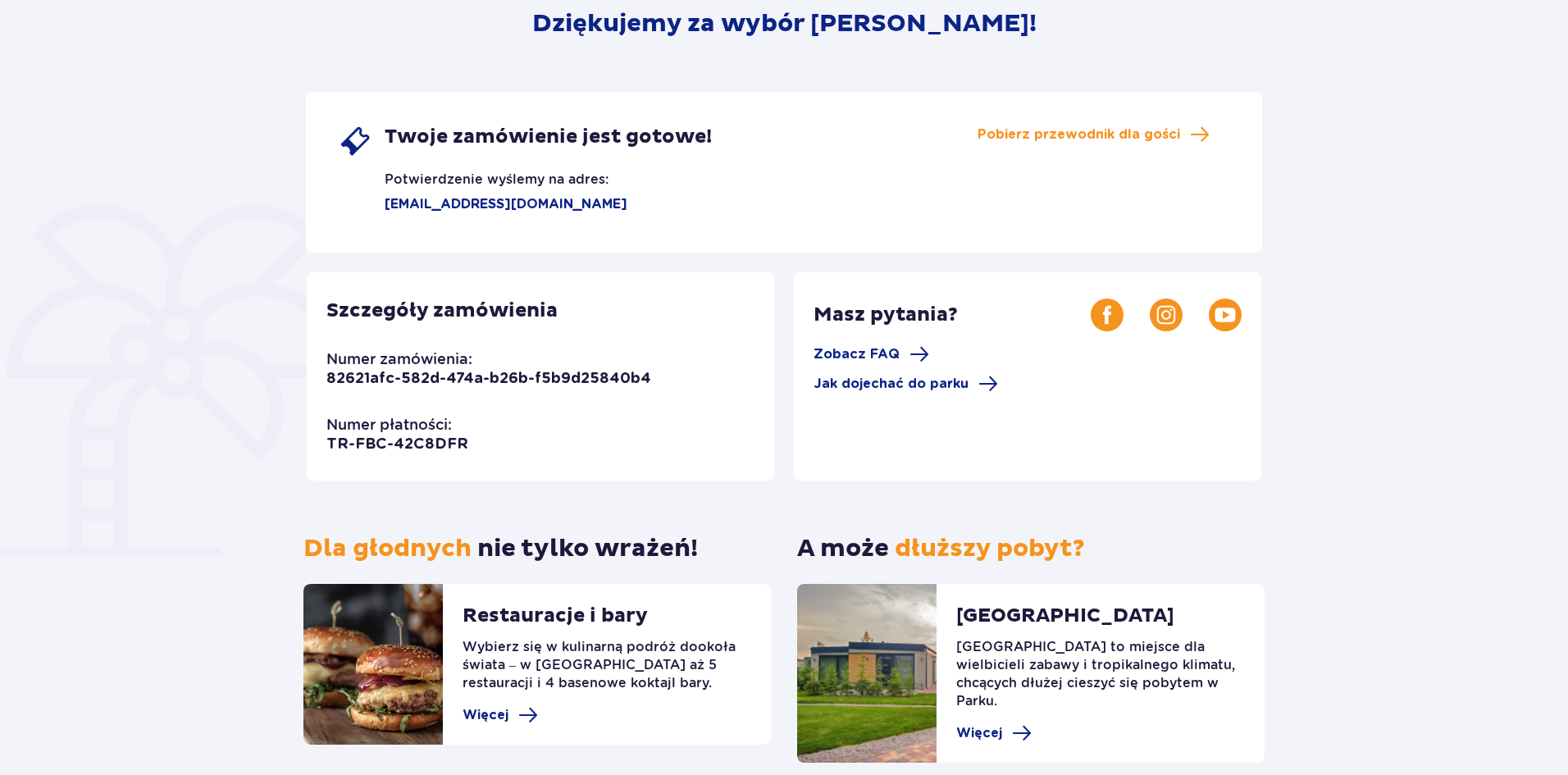
scroll to position [220, 0]
